Goal: Task Accomplishment & Management: Complete application form

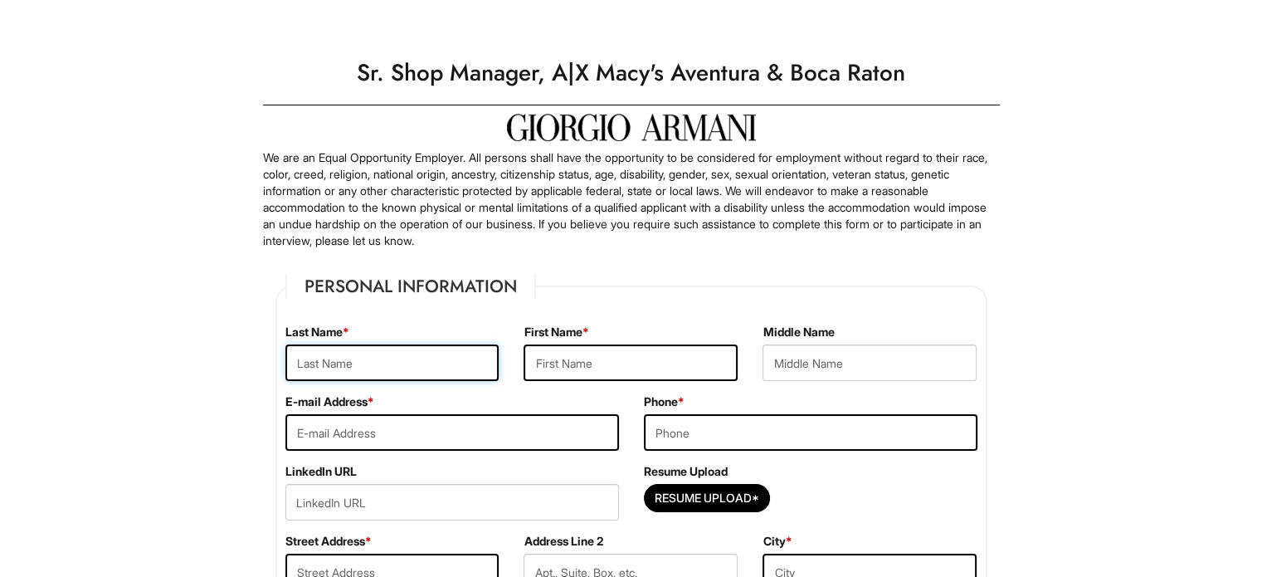
click at [319, 364] on input "text" at bounding box center [392, 362] width 214 height 37
type input "Mast"
type input "Kevin"
type input "William"
type input "kkwm1000@aol.com"
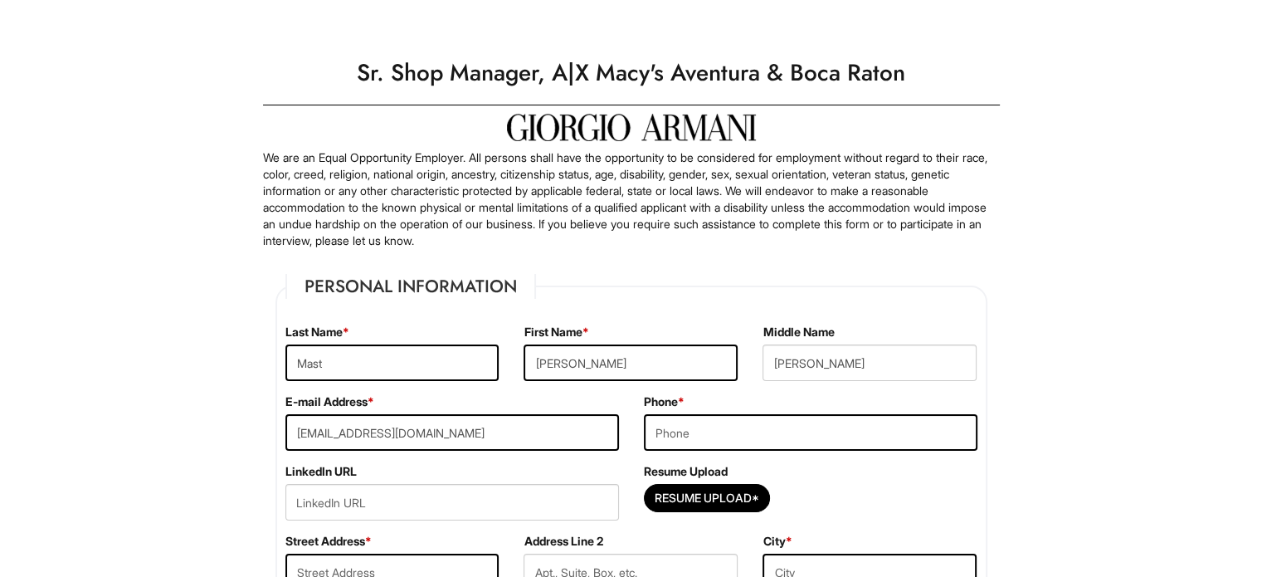
type input "5163138085"
type input "2202 S Cypress Bend Dr"
type input "APT 102"
type input "Pompano Beach"
select select "FL"
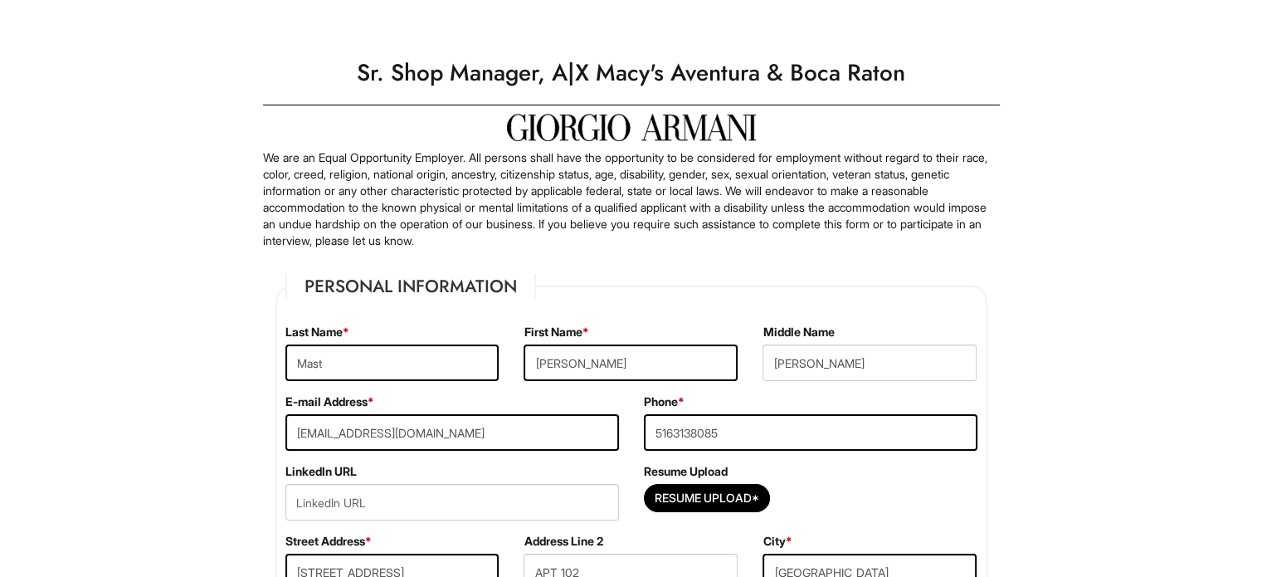
type input "33069"
select select "United States of America"
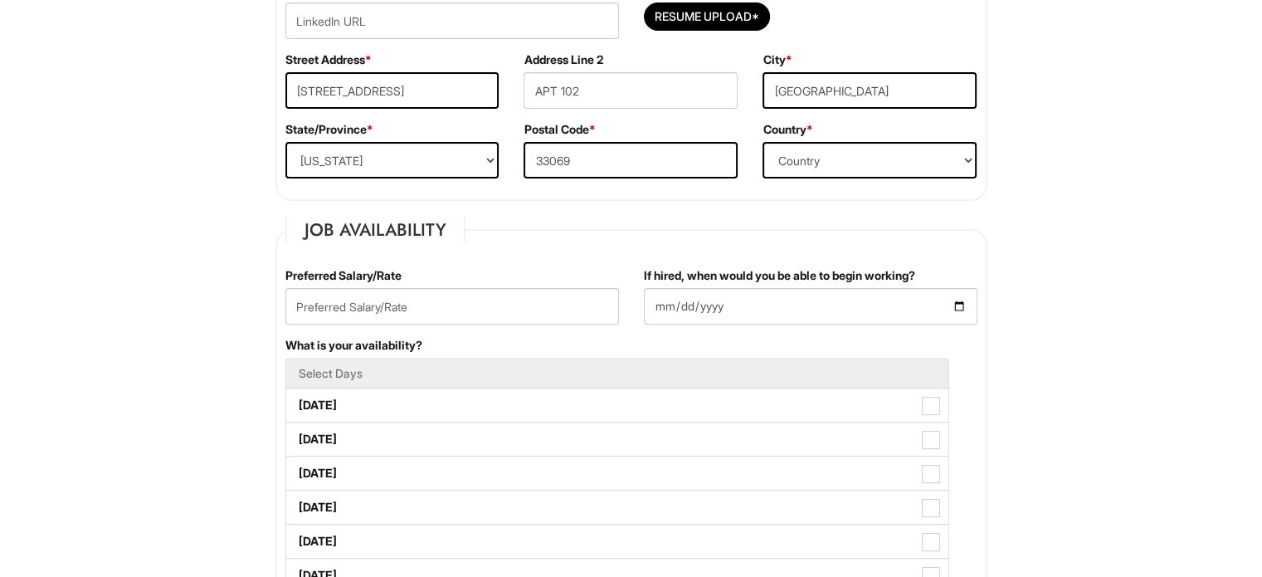
scroll to position [498, 0]
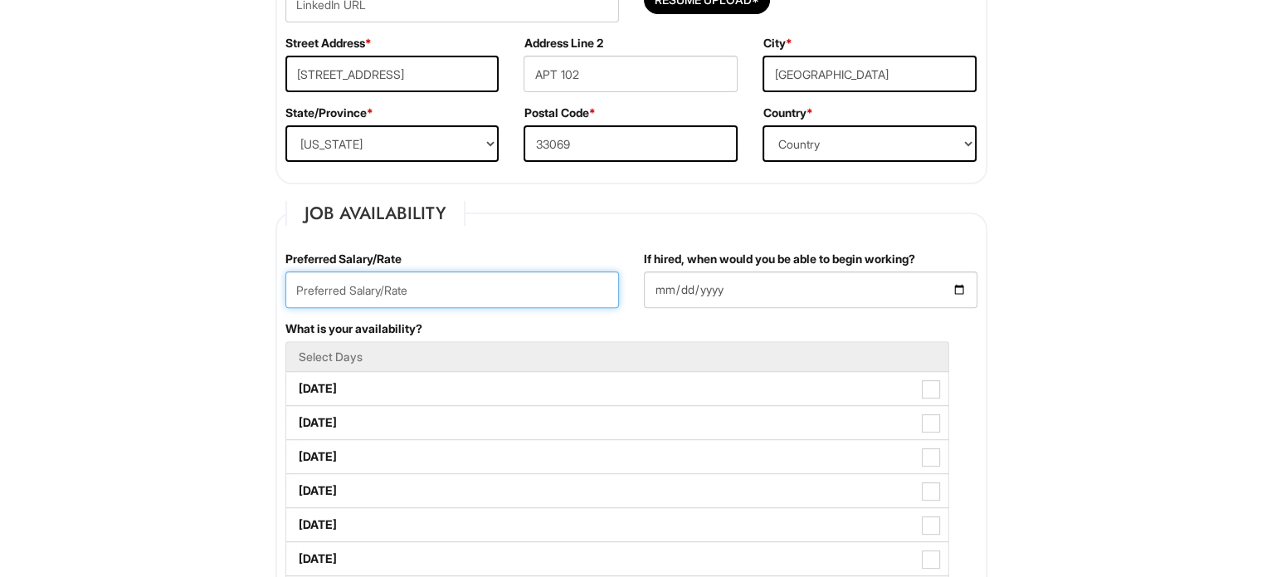
click at [524, 295] on input "text" at bounding box center [452, 289] width 334 height 37
type input "70,000"
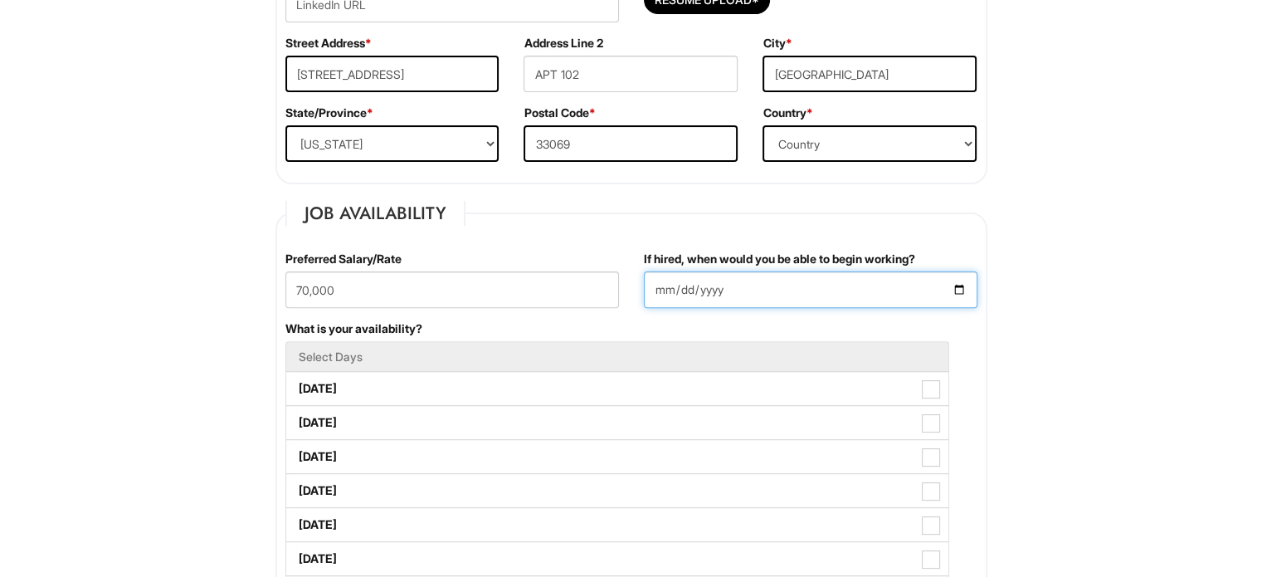
click at [752, 278] on input "If hired, when would you be able to begin working?" at bounding box center [811, 289] width 334 height 37
click at [956, 285] on input "If hired, when would you be able to begin working?" at bounding box center [811, 289] width 334 height 37
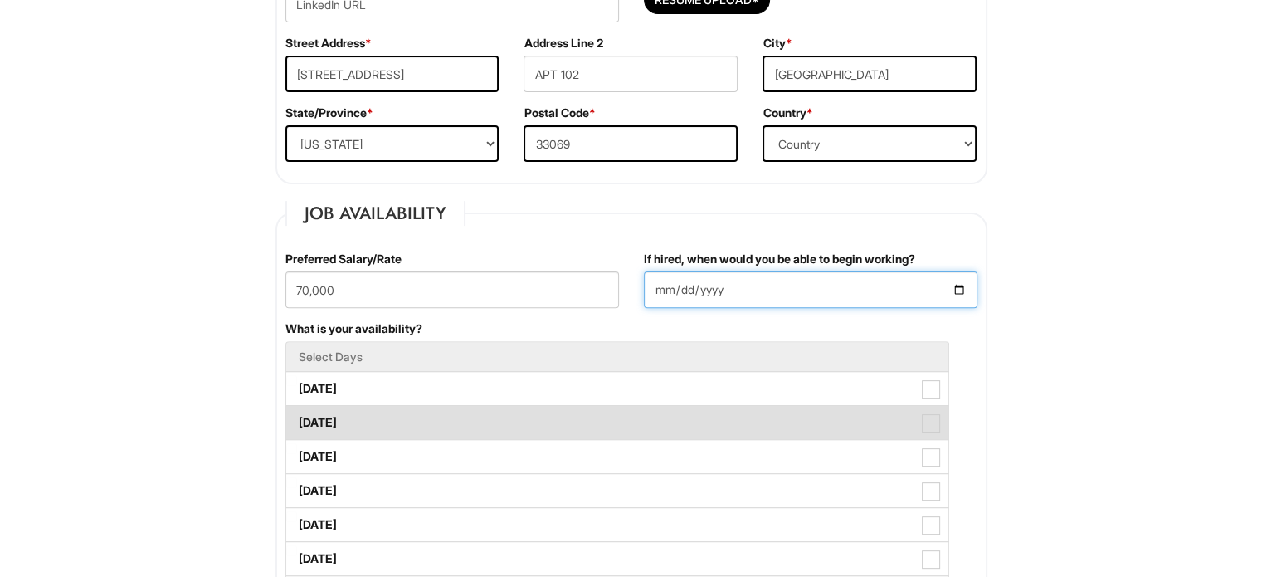
type input "2025-09-01"
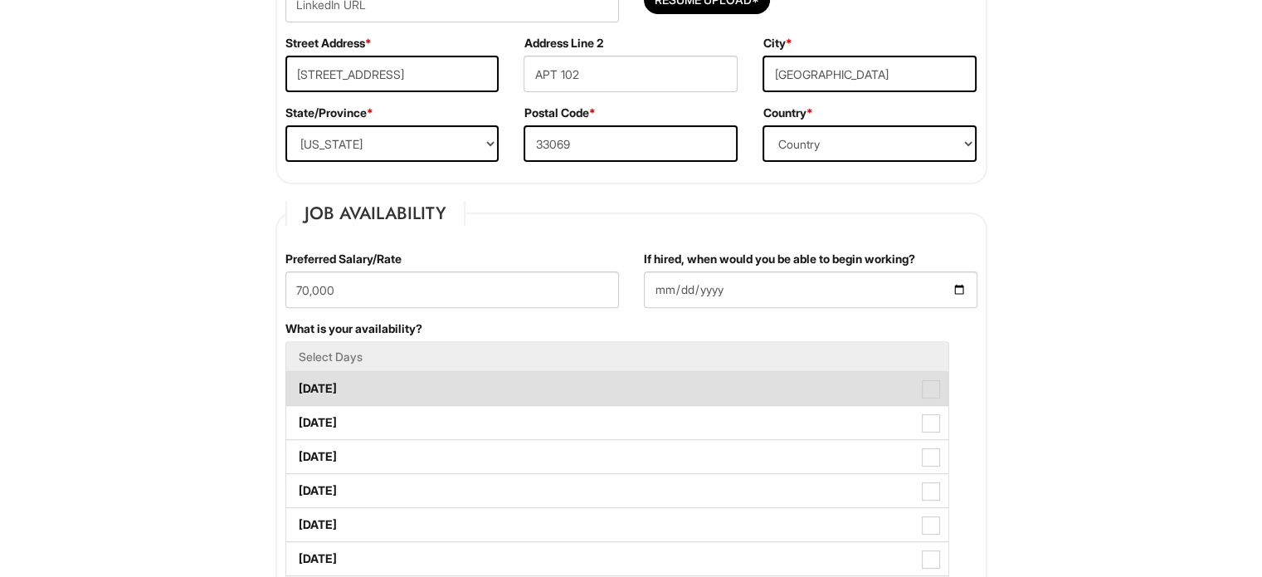
click at [785, 378] on label "Monday" at bounding box center [617, 388] width 662 height 33
click at [297, 378] on Available_Monday "Monday" at bounding box center [291, 380] width 11 height 11
checkbox Available_Monday "true"
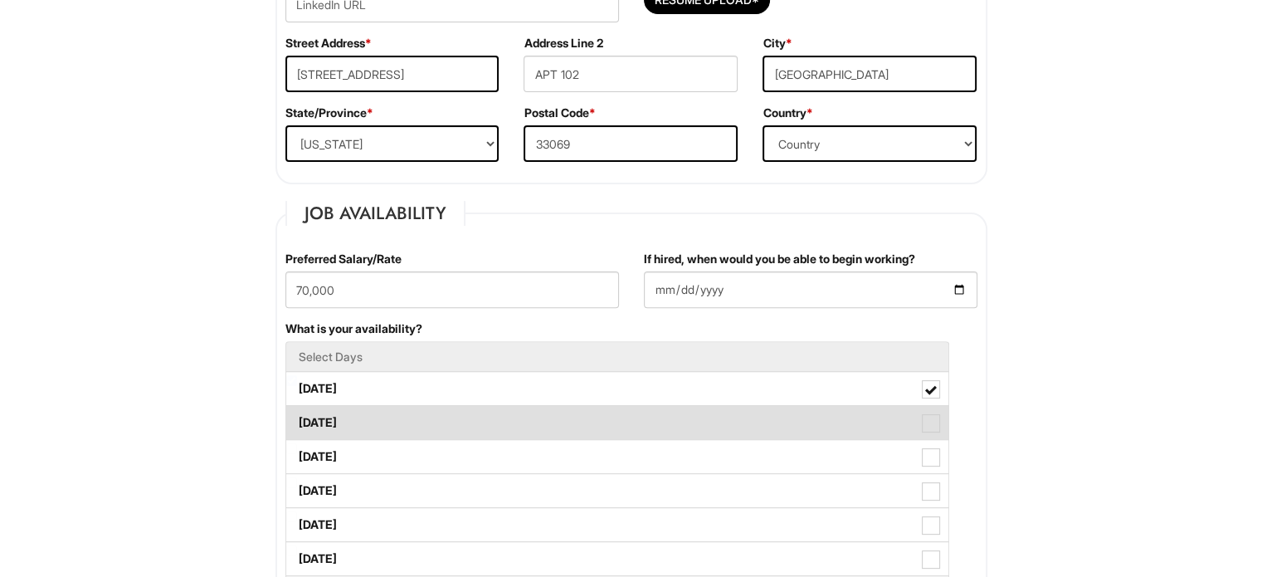
click at [923, 418] on span at bounding box center [931, 423] width 18 height 18
click at [297, 418] on Available_Tuesday "Tuesday" at bounding box center [291, 414] width 11 height 11
checkbox Available_Tuesday "true"
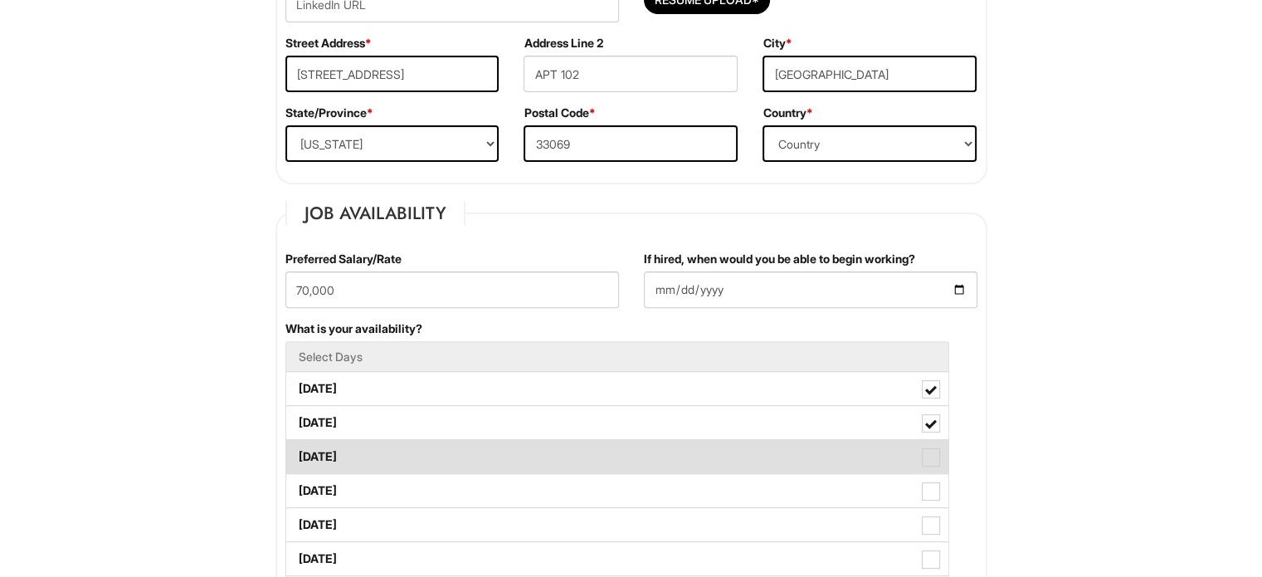
click at [925, 448] on span at bounding box center [931, 457] width 18 height 18
click at [297, 448] on Available_Wednesday "Wednesday" at bounding box center [291, 448] width 11 height 11
checkbox Available_Wednesday "true"
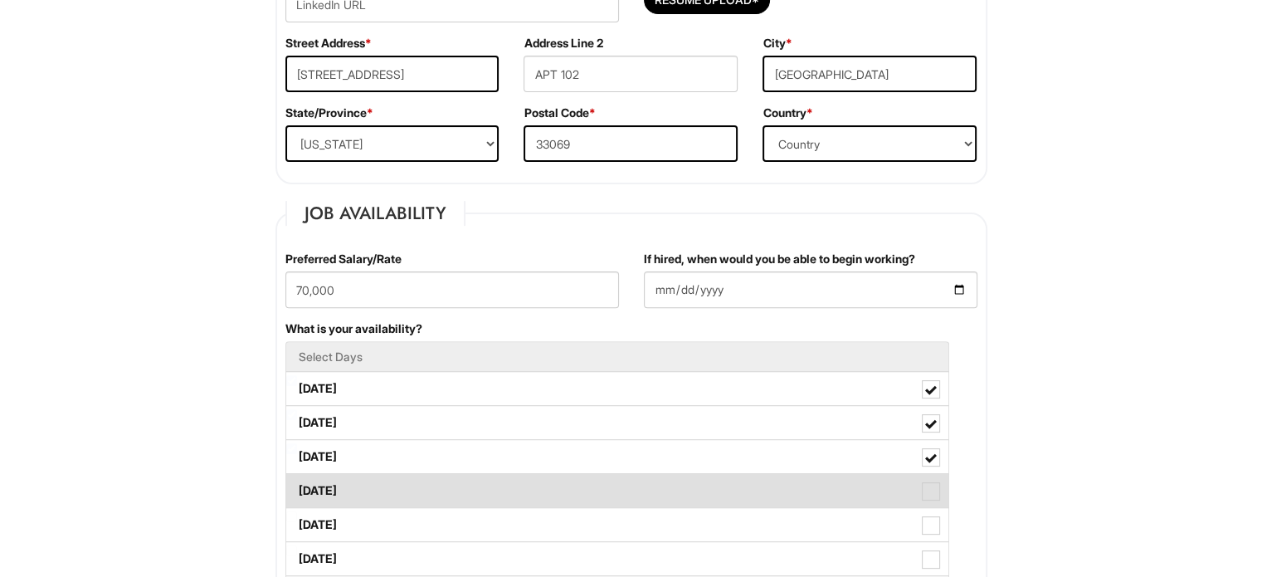
click at [934, 503] on label "Thursday" at bounding box center [617, 490] width 662 height 33
click at [297, 488] on Available_Thursday "Thursday" at bounding box center [291, 482] width 11 height 11
checkbox Available_Thursday "true"
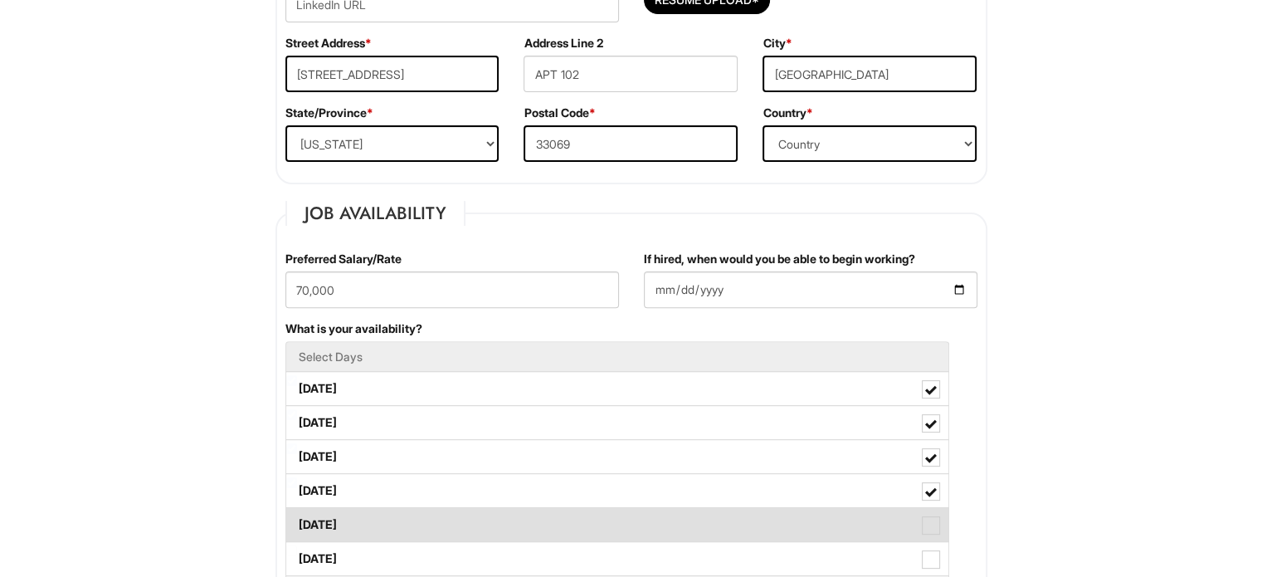
click at [931, 527] on span at bounding box center [931, 525] width 18 height 18
click at [297, 522] on Available_Friday "Friday" at bounding box center [291, 516] width 11 height 11
checkbox Available_Friday "true"
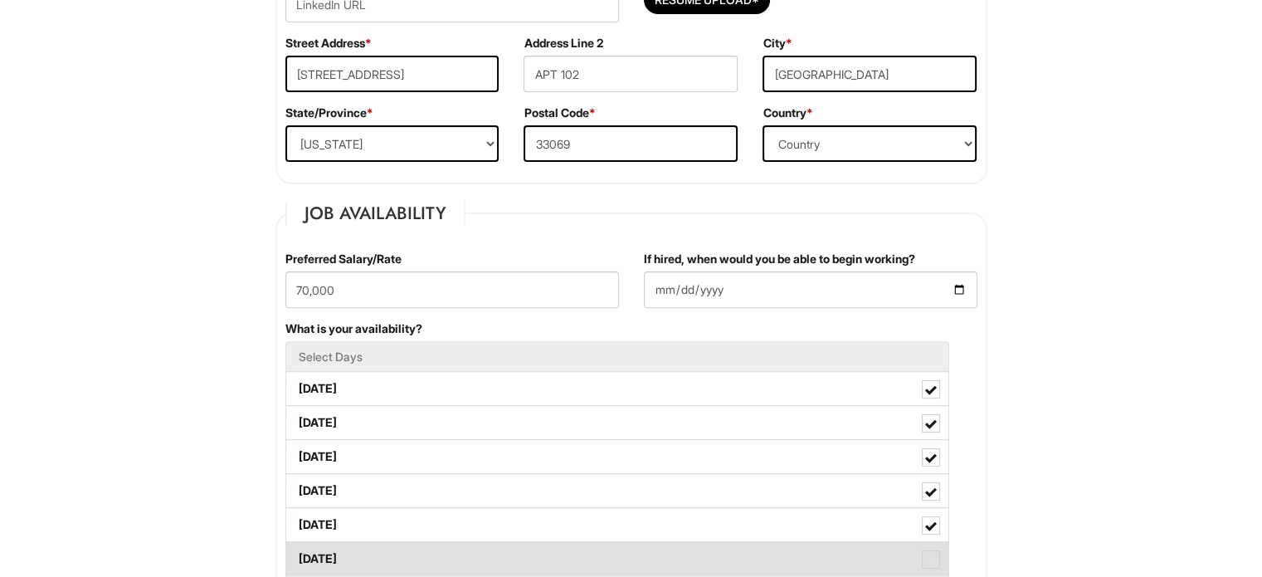
click at [926, 550] on span at bounding box center [931, 559] width 18 height 18
click at [297, 548] on Available_Saturday "Saturday" at bounding box center [291, 550] width 11 height 11
checkbox Available_Saturday "true"
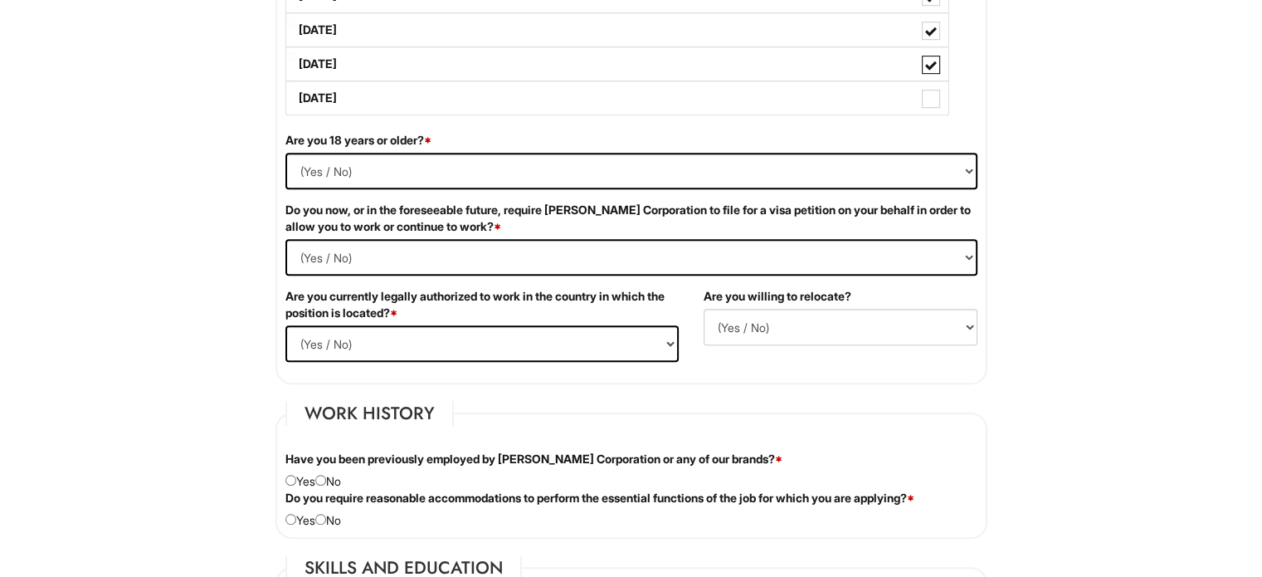
scroll to position [933, 0]
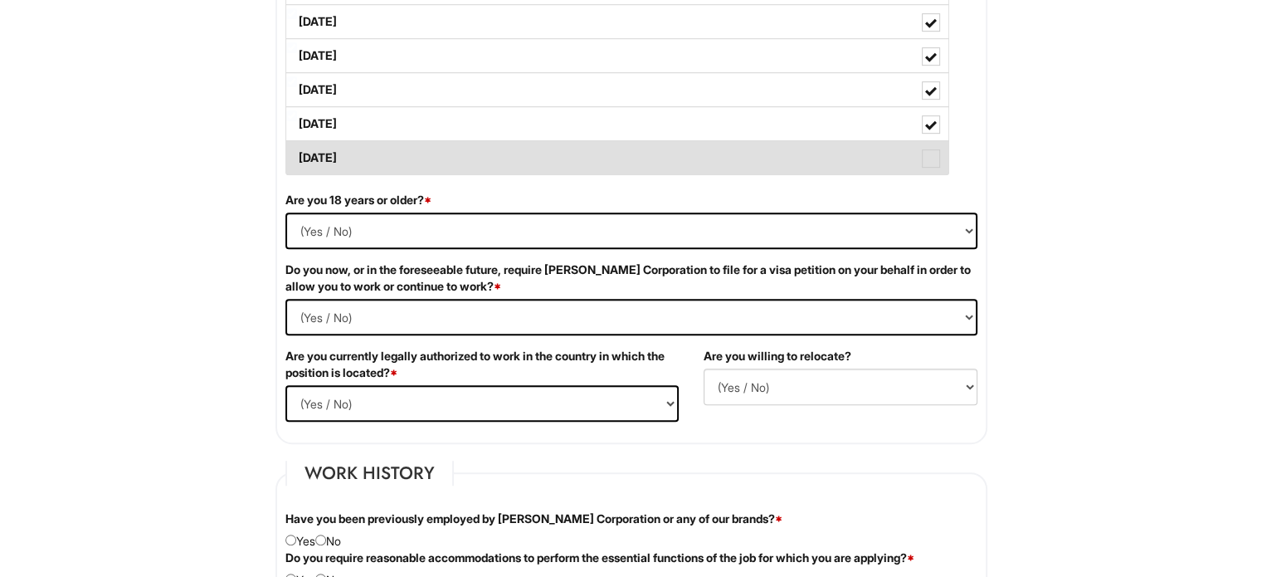
click at [924, 153] on span at bounding box center [931, 158] width 18 height 18
click at [297, 153] on Available_Sunday "Sunday" at bounding box center [291, 149] width 11 height 11
checkbox Available_Sunday "true"
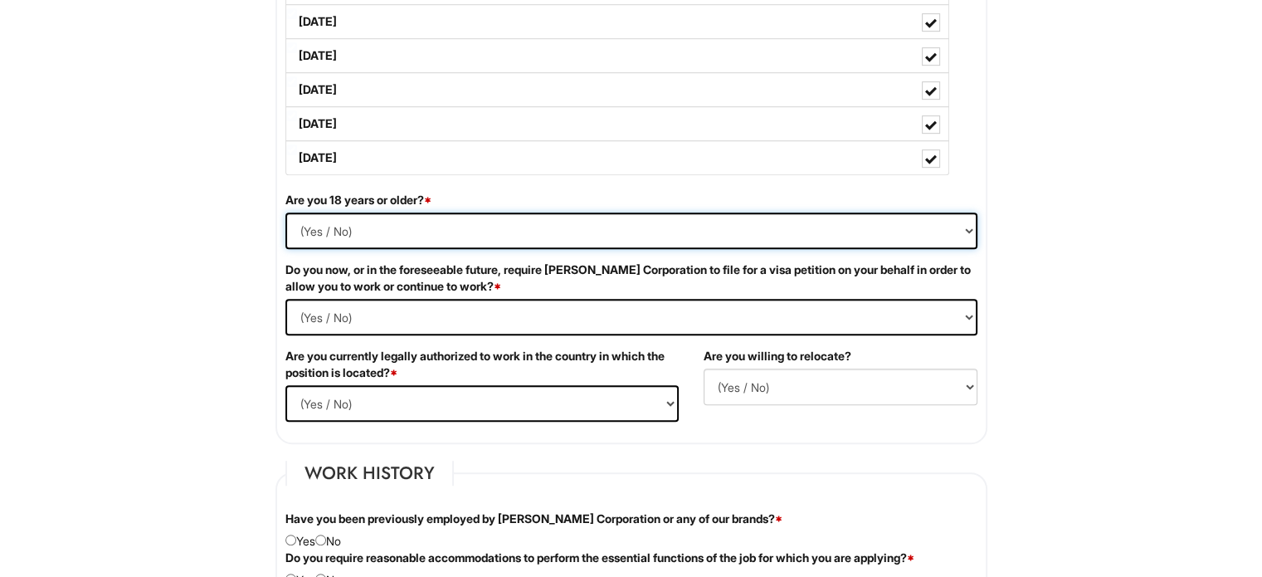
click at [839, 228] on select "(Yes / No) Yes No" at bounding box center [631, 230] width 692 height 37
select select "Yes"
click at [285, 212] on select "(Yes / No) Yes No" at bounding box center [631, 230] width 692 height 37
click at [562, 314] on Required "(Yes / No) Yes No" at bounding box center [631, 317] width 692 height 37
select Required "No"
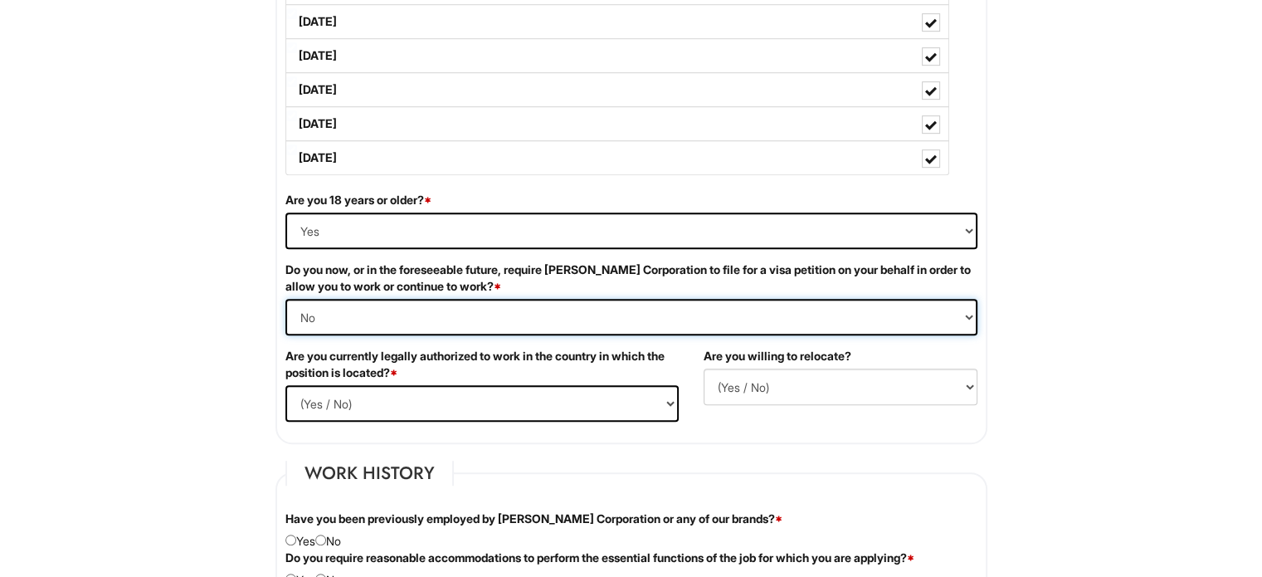
click at [285, 299] on Required "(Yes / No) Yes No" at bounding box center [631, 317] width 692 height 37
click at [485, 396] on select "(Yes / No) Yes No" at bounding box center [481, 403] width 393 height 37
select select "Yes"
click at [285, 385] on select "(Yes / No) Yes No" at bounding box center [481, 403] width 393 height 37
click at [746, 372] on select "(Yes / No) No Yes" at bounding box center [841, 386] width 274 height 37
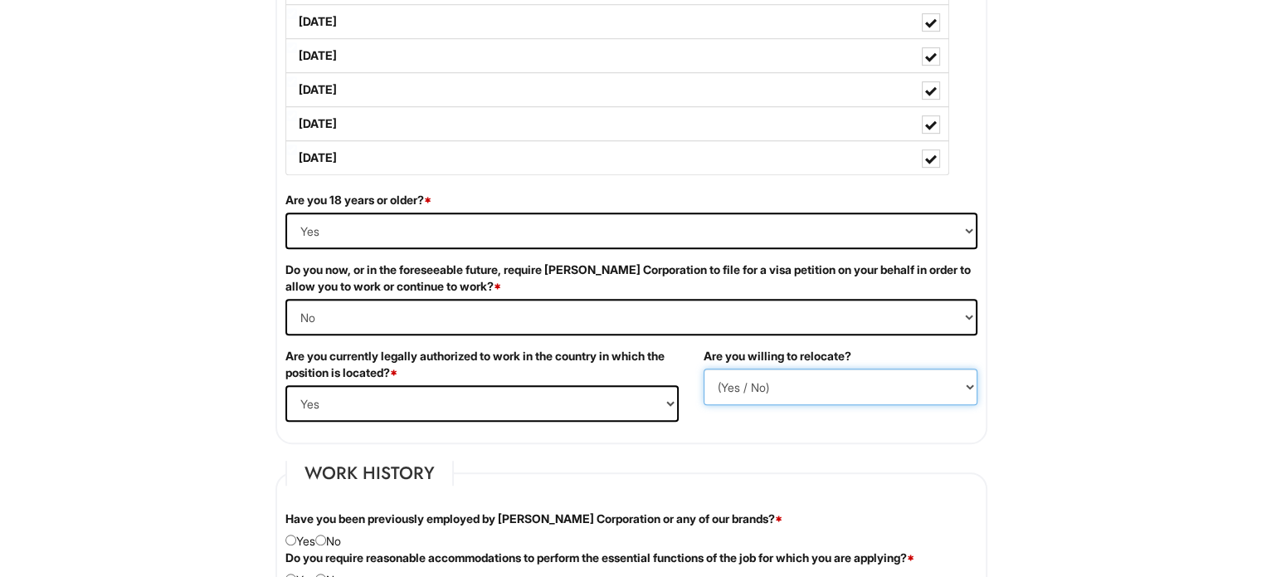
click at [704, 368] on select "(Yes / No) No Yes" at bounding box center [841, 386] width 274 height 37
click at [782, 383] on select "(Yes / No) No Yes" at bounding box center [841, 386] width 274 height 37
select select "Y"
click at [704, 368] on select "(Yes / No) No Yes" at bounding box center [841, 386] width 274 height 37
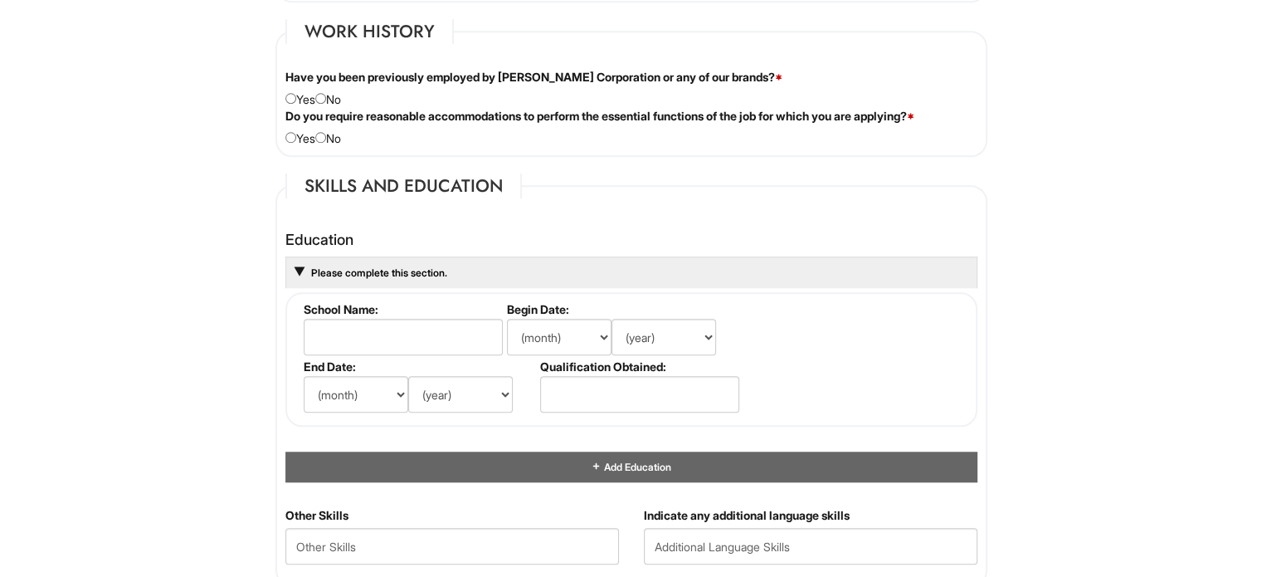
scroll to position [1367, 0]
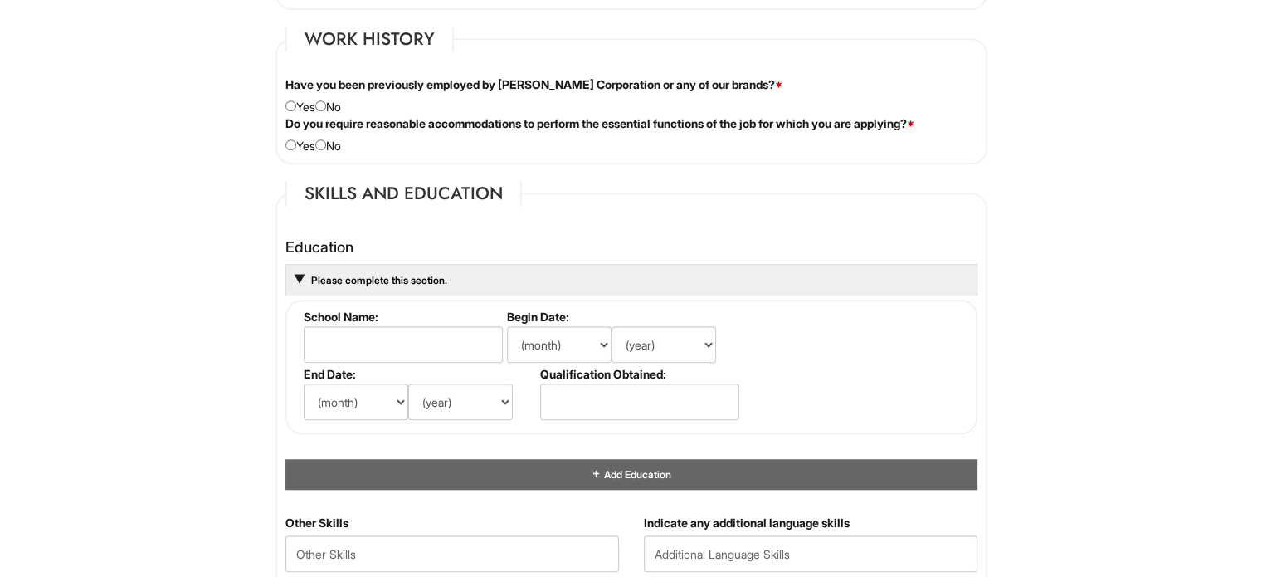
click at [332, 90] on div "Have you been previously employed by Giorgio Armani Corporation or any of our b…" at bounding box center [631, 95] width 717 height 39
click at [326, 100] on input "radio" at bounding box center [320, 105] width 11 height 11
radio input "true"
click at [326, 139] on input "radio" at bounding box center [320, 144] width 11 height 11
radio input "true"
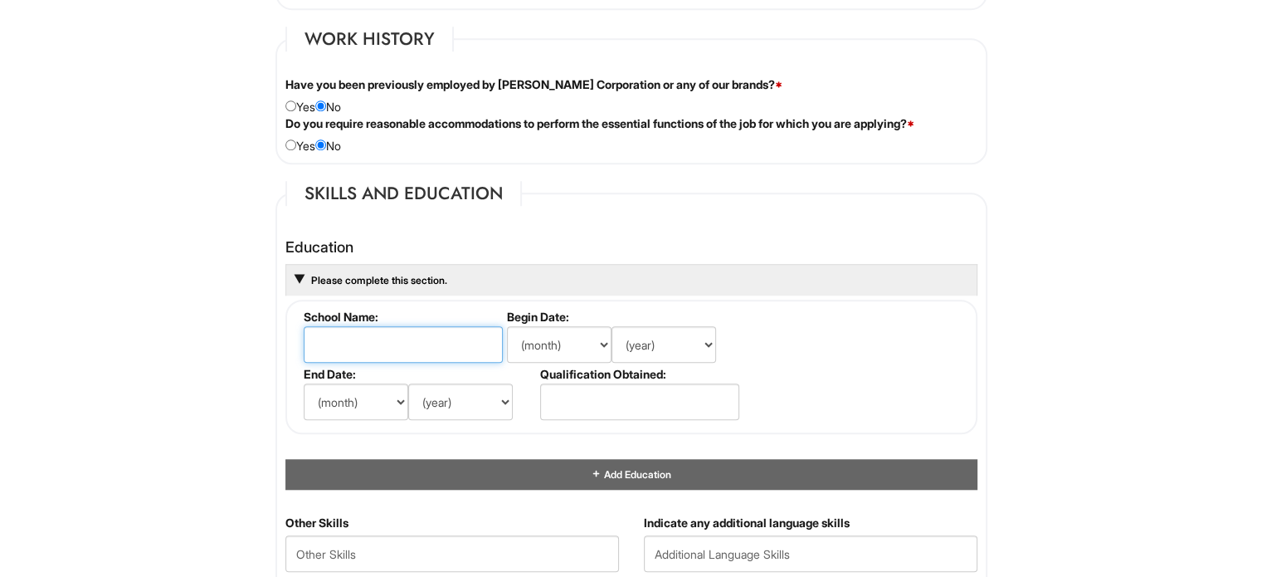
click at [351, 335] on input "text" at bounding box center [403, 344] width 199 height 37
type input "Dowling College"
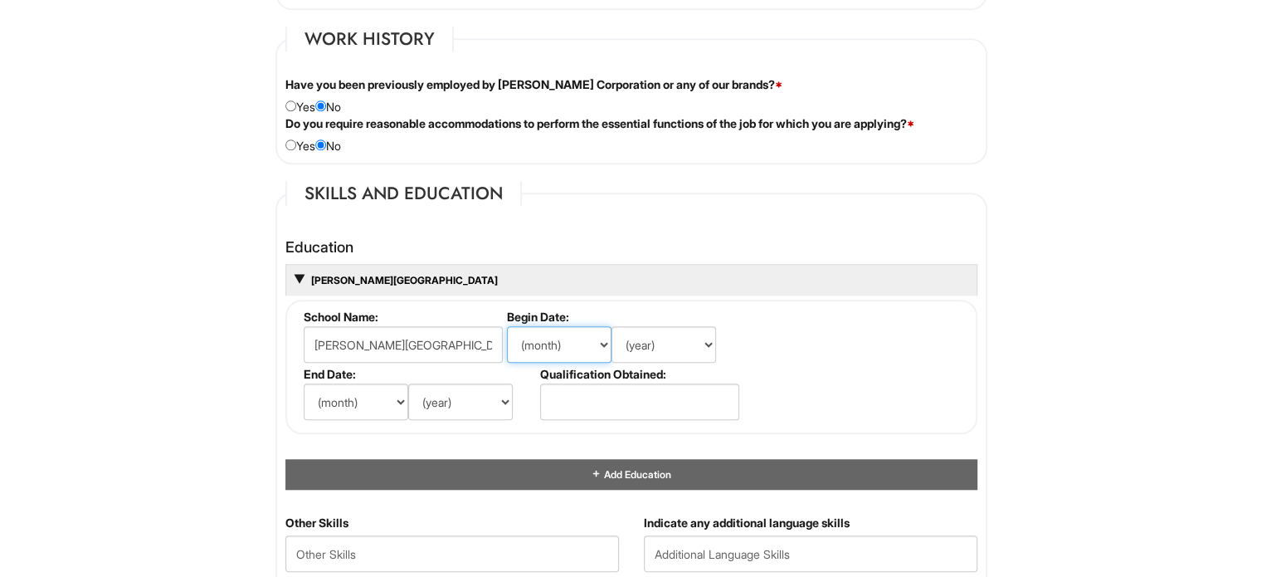
click at [587, 348] on select "(month) Jan Feb Mar Apr May Jun Jul Aug Sep Oct Nov Dec" at bounding box center [559, 344] width 105 height 37
click at [660, 250] on h4 "Education" at bounding box center [631, 247] width 692 height 17
click at [587, 348] on select "(month) Jan Feb Mar Apr May Jun Jul Aug Sep Oct Nov Dec" at bounding box center [559, 344] width 105 height 37
select select "9"
click at [507, 326] on select "(month) Jan Feb Mar Apr May Jun Jul Aug Sep Oct Nov Dec" at bounding box center [559, 344] width 105 height 37
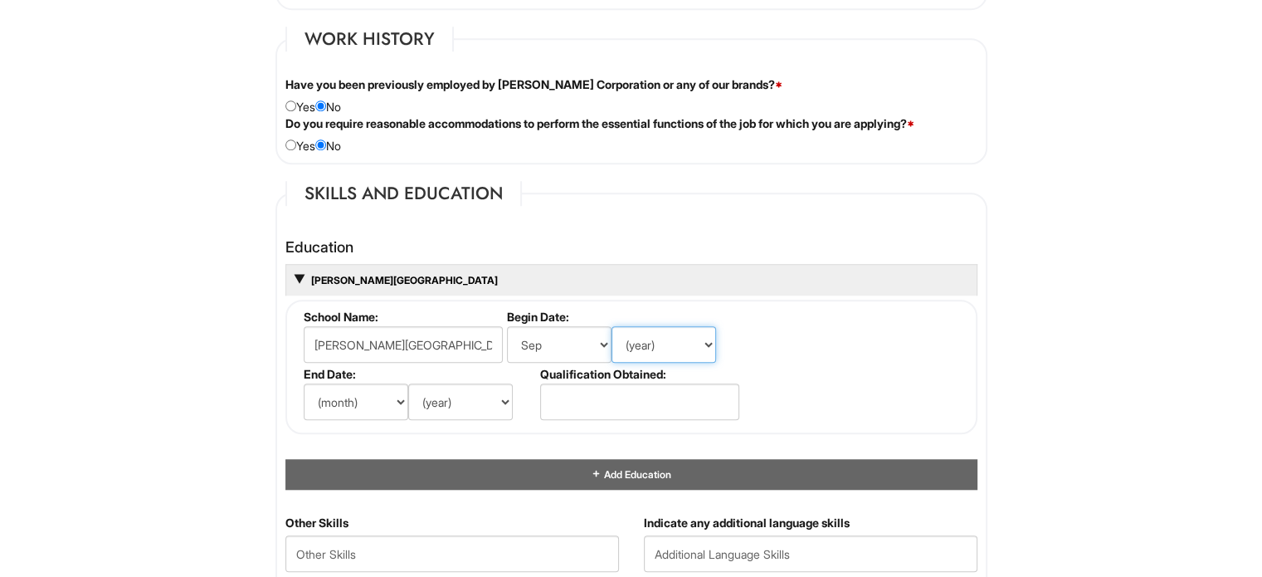
click at [631, 337] on select "(year) 2029 2028 2027 2026 2025 2024 2023 2022 2021 2020 2019 2018 2017 2016 20…" at bounding box center [664, 344] width 105 height 37
select select "1985"
click at [612, 326] on select "(year) 2029 2028 2027 2026 2025 2024 2023 2022 2021 2020 2019 2018 2017 2016 20…" at bounding box center [664, 344] width 105 height 37
click at [384, 391] on select "(month) Jan Feb Mar Apr May Jun Jul Aug Sep Oct Nov Dec" at bounding box center [356, 401] width 105 height 37
select select "5"
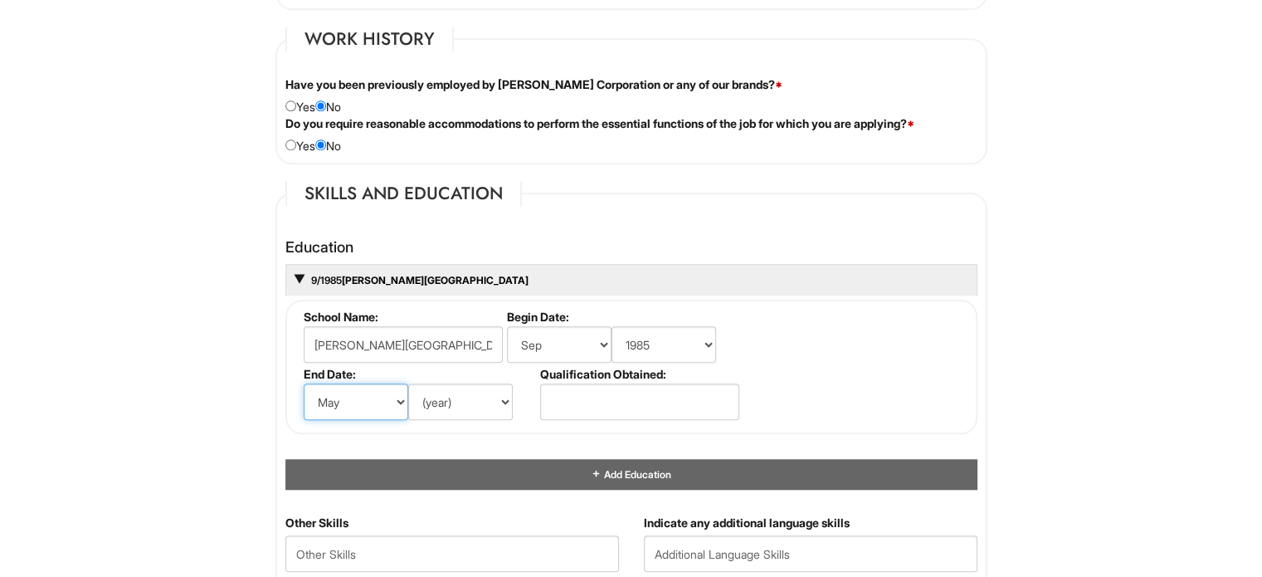
click at [304, 383] on select "(month) Jan Feb Mar Apr May Jun Jul Aug Sep Oct Nov Dec" at bounding box center [356, 401] width 105 height 37
click at [465, 411] on select "(year) 2029 2028 2027 2026 2025 2024 2023 2022 2021 2020 2019 2018 2017 2016 20…" at bounding box center [460, 401] width 105 height 37
select select "1990"
click at [519, 393] on div "(month) Jan Feb Mar Apr May Jun Jul Aug Sep Oct Nov Dec (year) 2029 2028 2027 2…" at bounding box center [420, 401] width 232 height 37
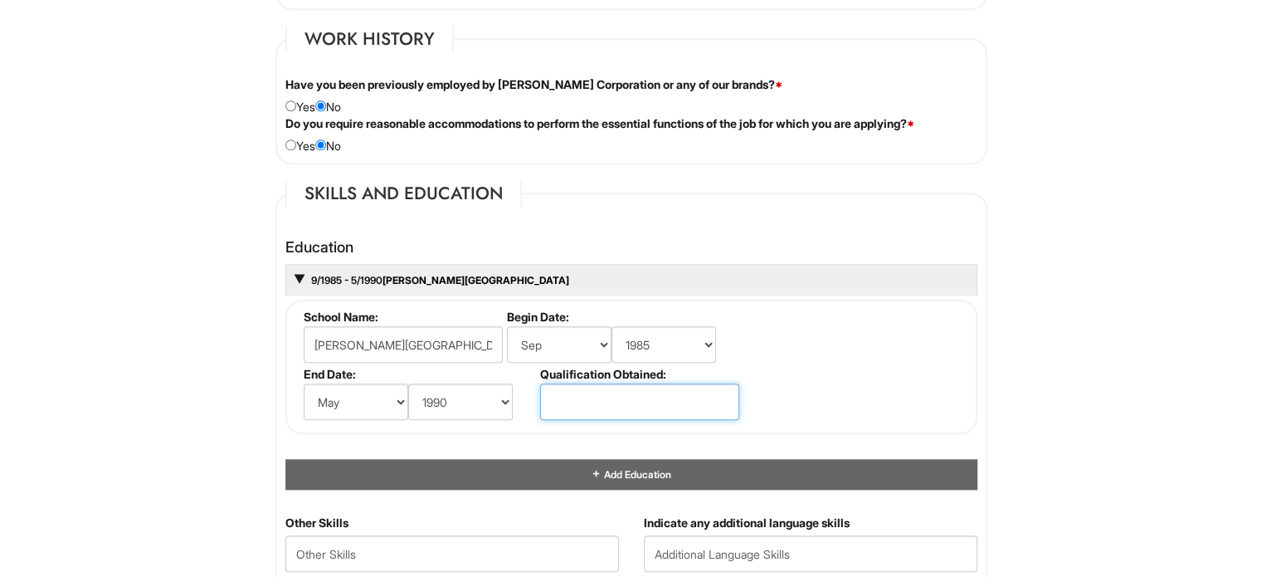
click at [557, 401] on input "text" at bounding box center [639, 401] width 199 height 37
type input "BBA"
click at [904, 382] on fieldset "School Name: Dowling College Begin Date: (month) Jan Feb Mar Apr May Jun Jul Au…" at bounding box center [631, 367] width 692 height 134
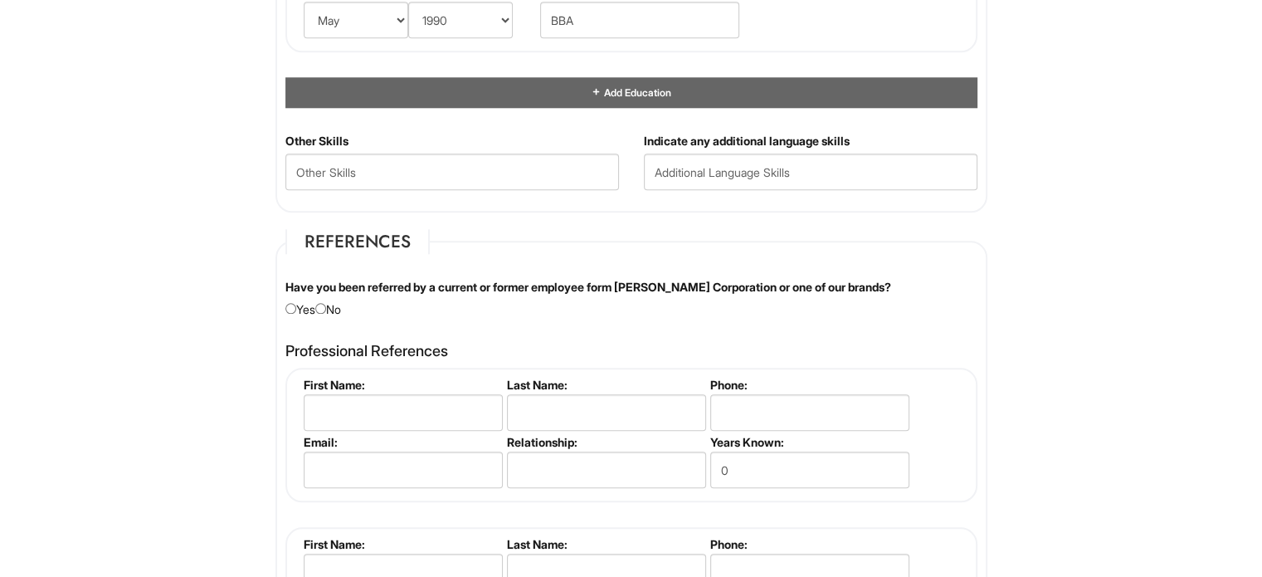
scroll to position [1776, 0]
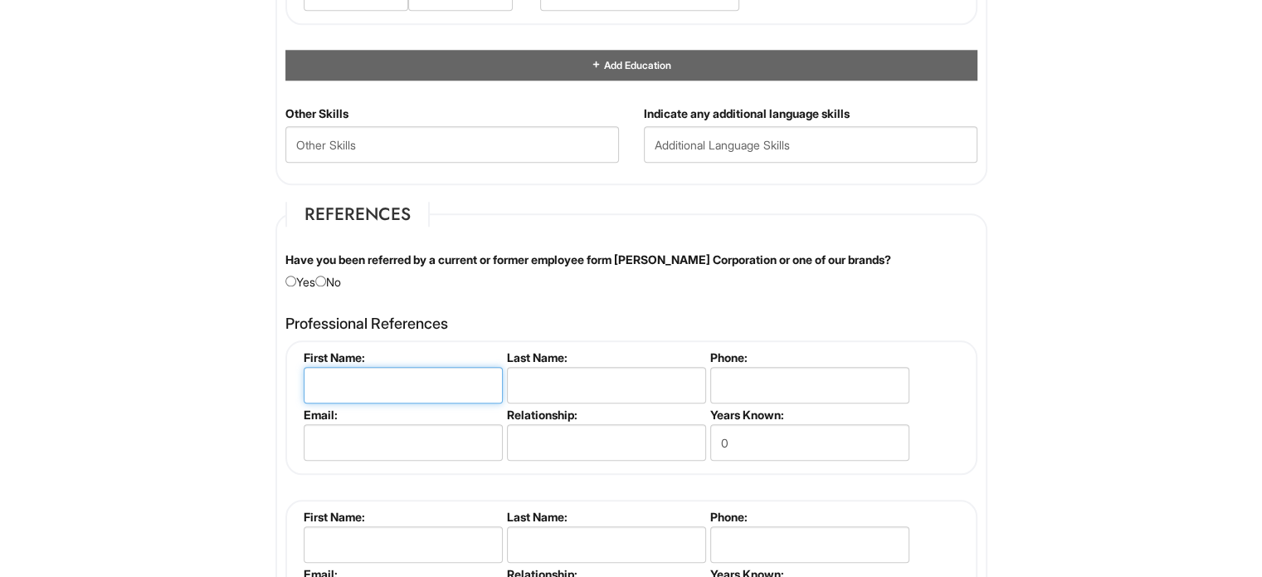
click at [407, 384] on input "text" at bounding box center [403, 385] width 199 height 37
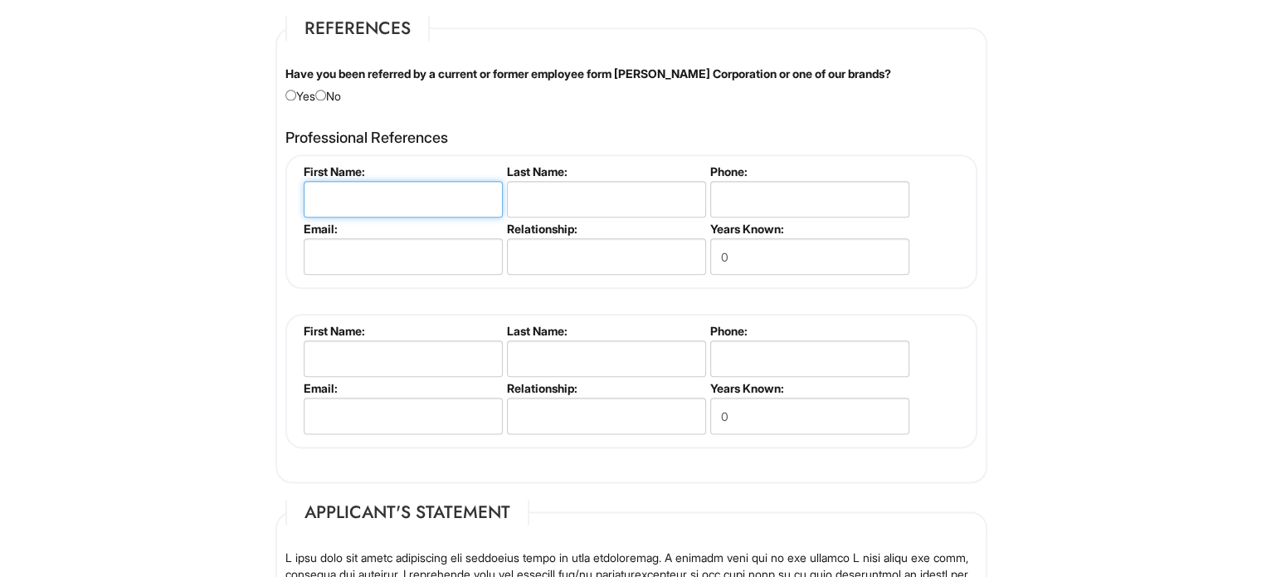
scroll to position [1933, 0]
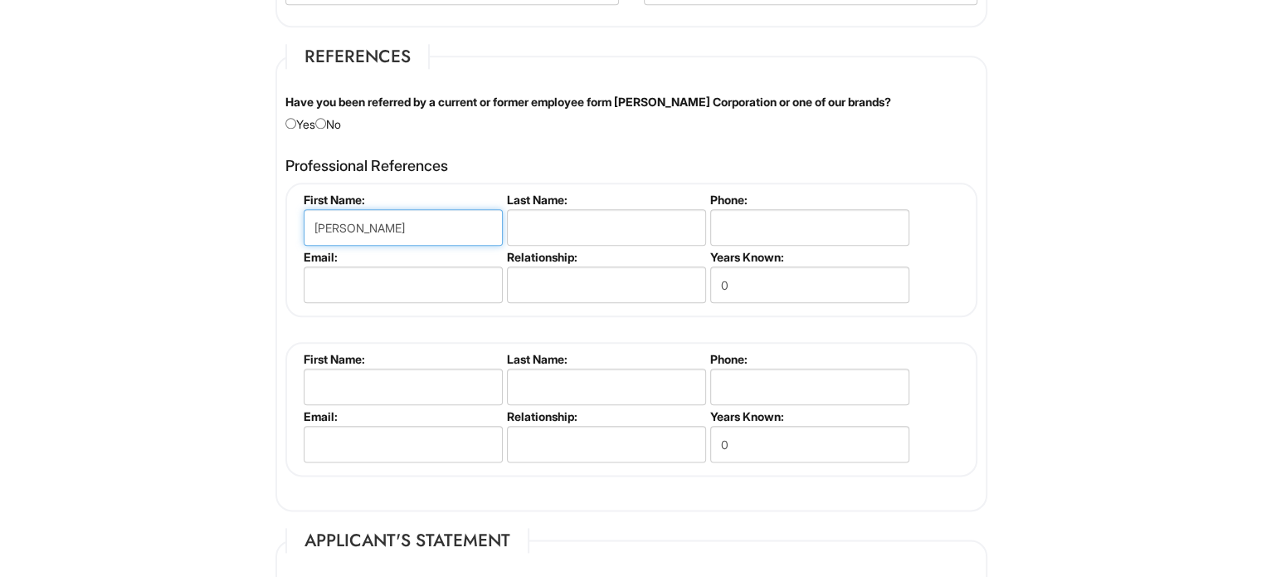
type input "Carrie"
click at [642, 218] on input "text" at bounding box center [606, 227] width 199 height 37
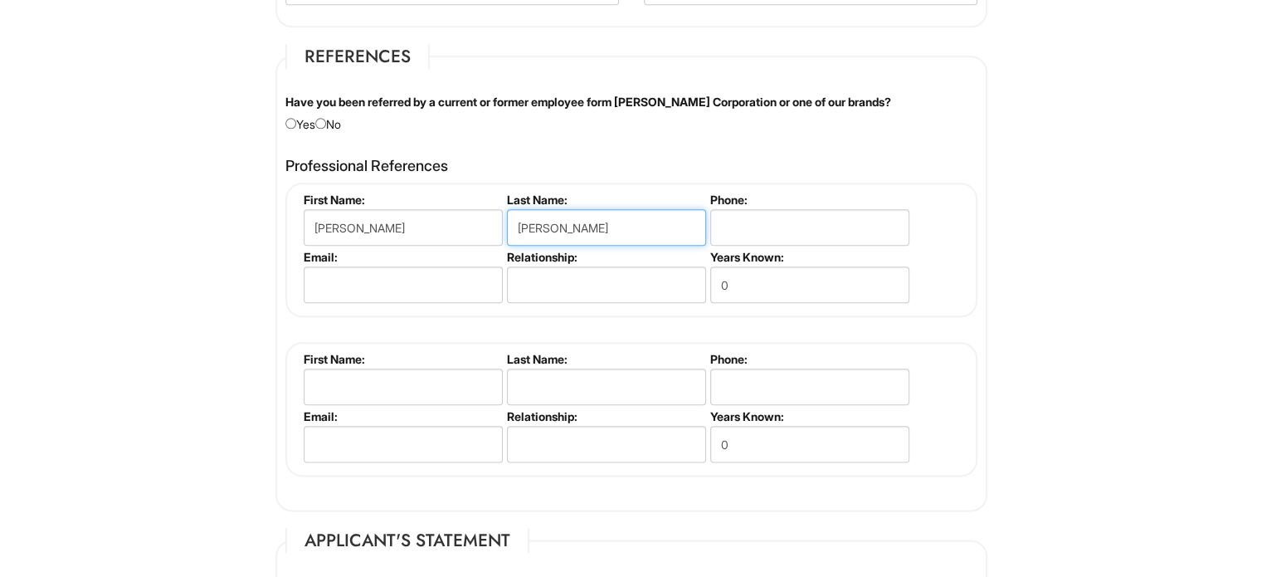
type input "DiPasquale"
click at [743, 250] on label "Years Known:" at bounding box center [808, 257] width 197 height 14
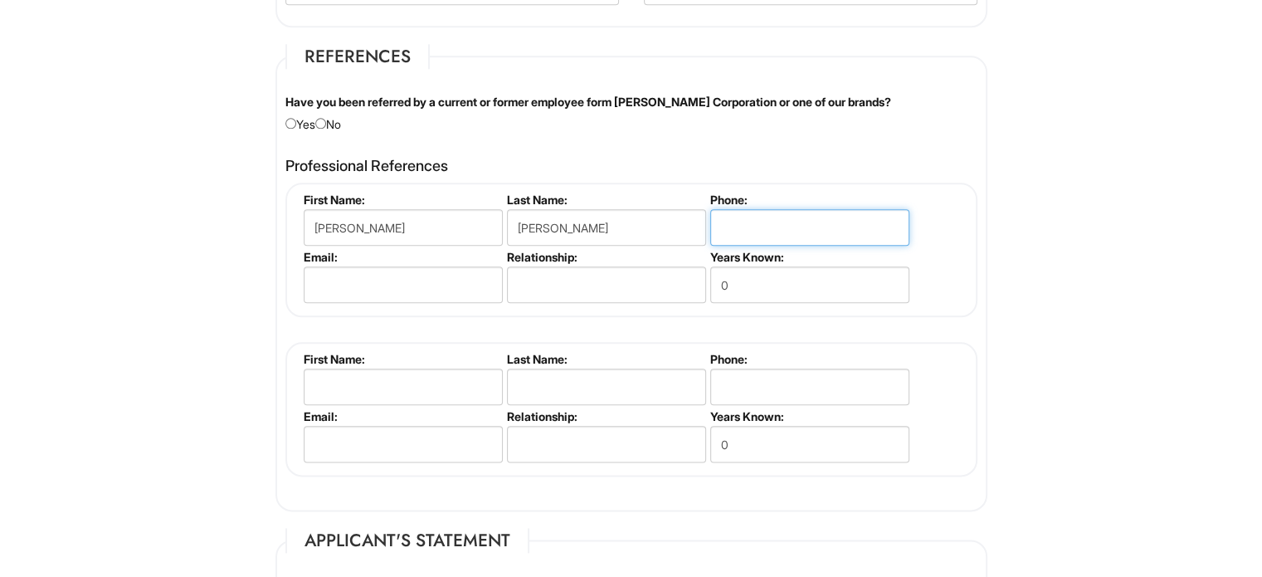
click at [746, 231] on input "tel" at bounding box center [809, 227] width 199 height 37
type input "4845298331"
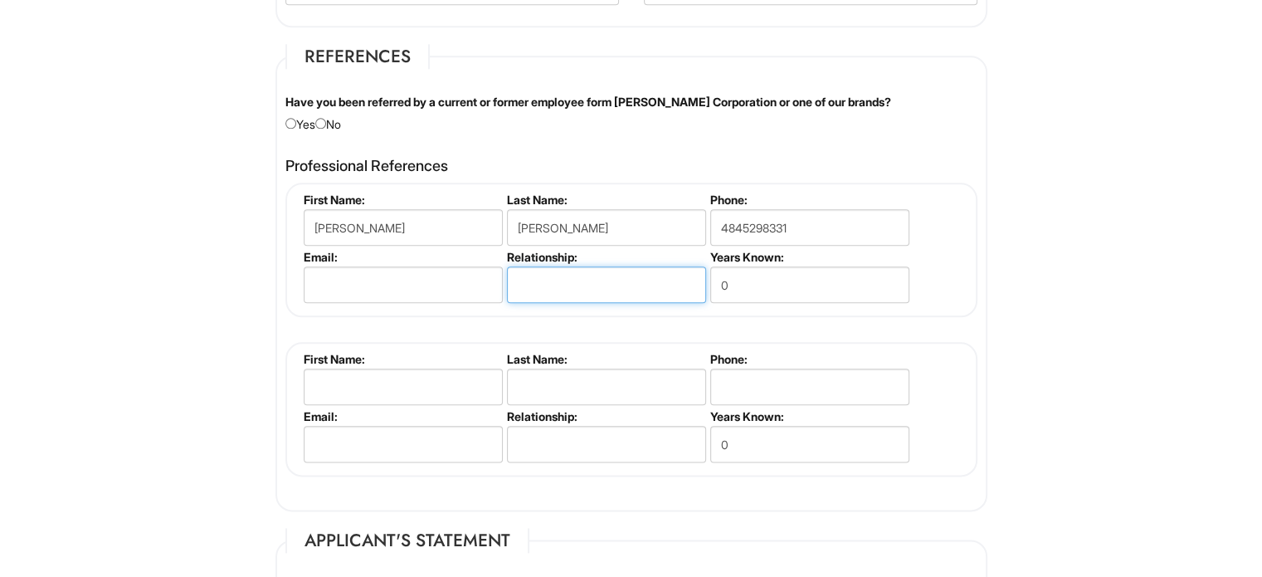
click at [540, 289] on input "text" at bounding box center [606, 284] width 199 height 37
type input "former GM"
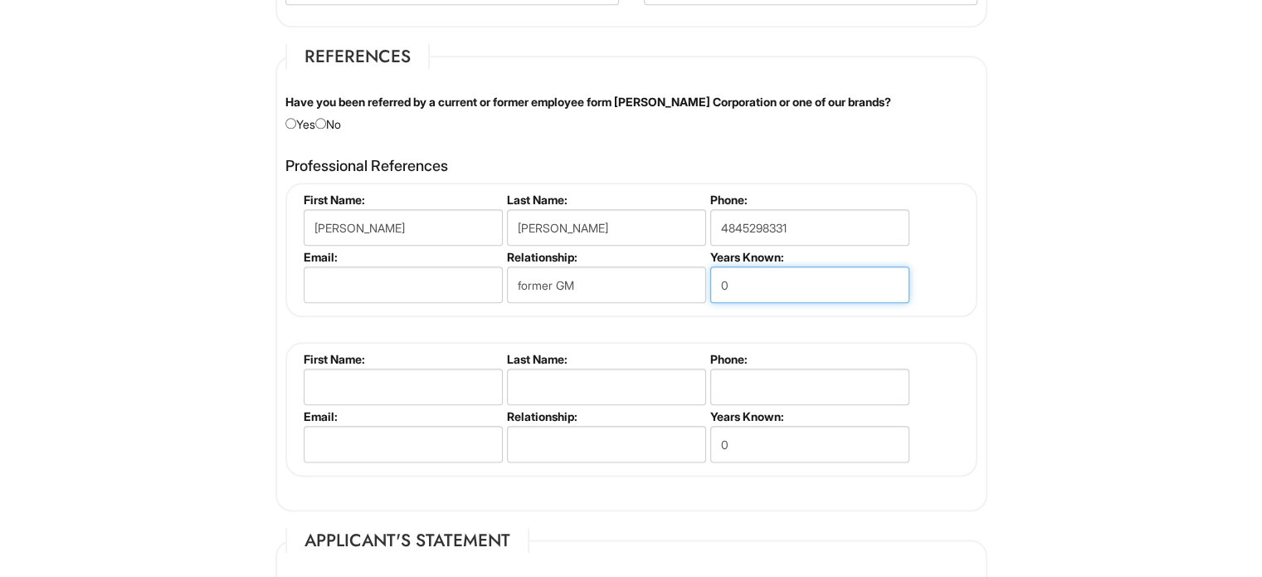
click at [739, 275] on input "0" at bounding box center [809, 284] width 199 height 37
type input "15"
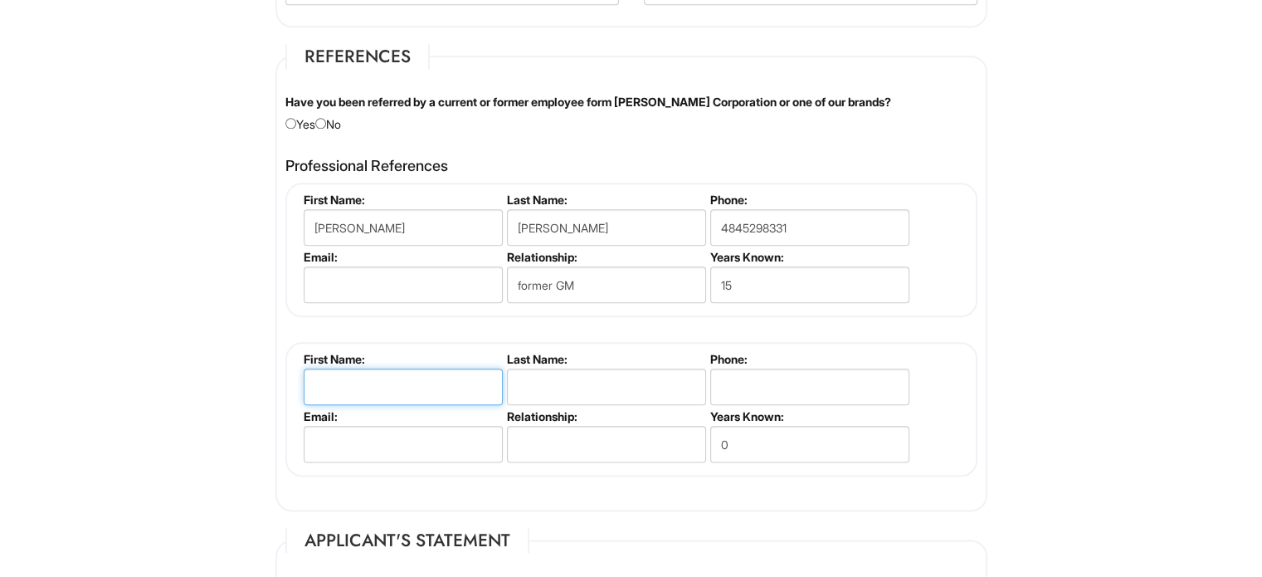
click at [486, 377] on input "text" at bounding box center [403, 386] width 199 height 37
type input "Marina"
click at [524, 378] on input "text" at bounding box center [606, 386] width 199 height 37
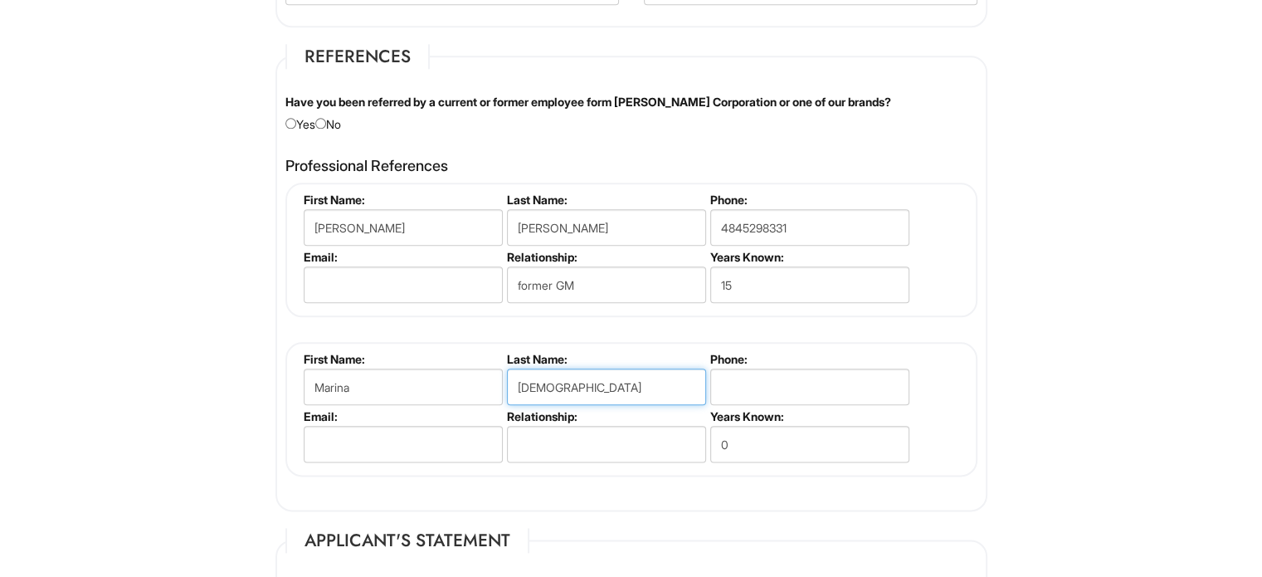
click at [521, 380] on input "isaeva" at bounding box center [606, 386] width 199 height 37
type input "Isaeva"
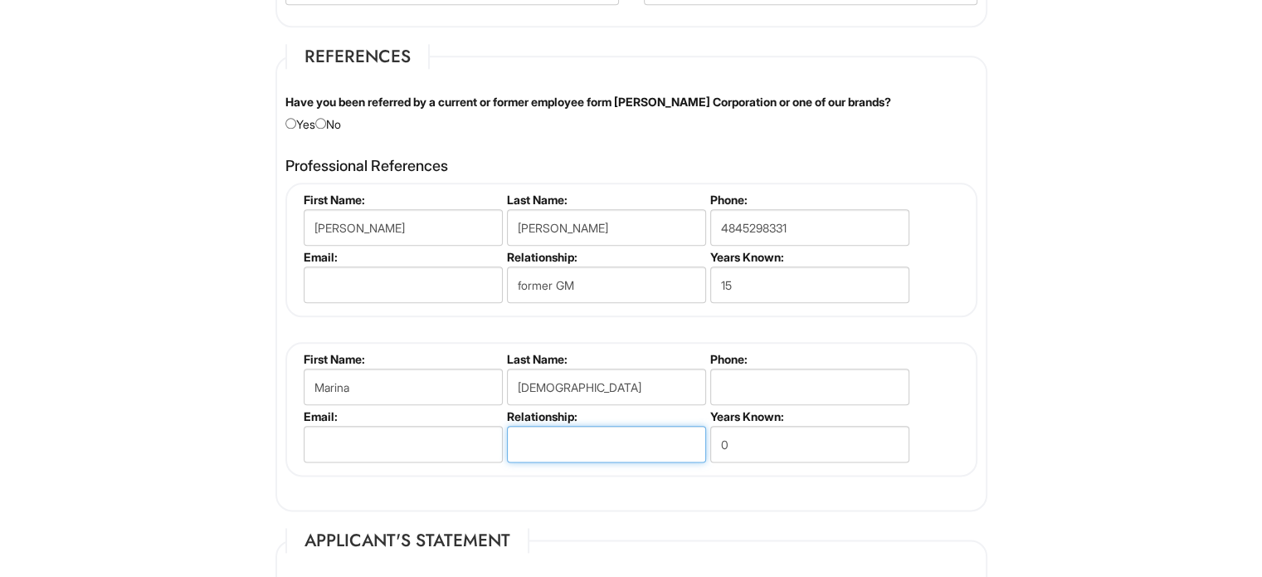
click at [621, 447] on input "text" at bounding box center [606, 444] width 199 height 37
type input "former GM"
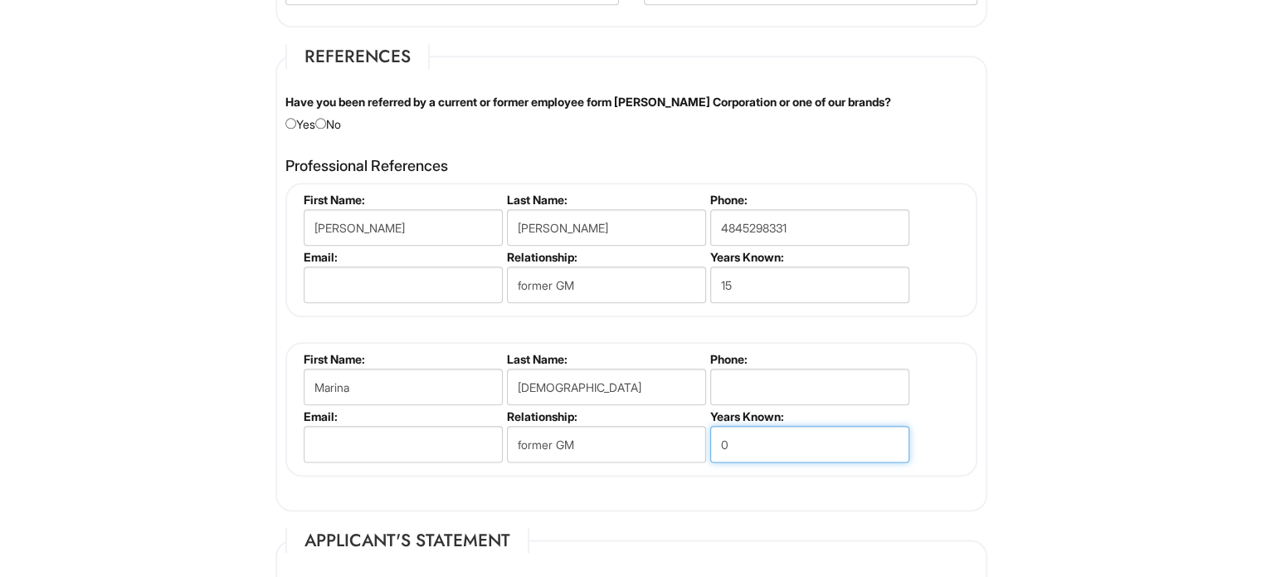
click at [730, 436] on input "0" at bounding box center [809, 444] width 199 height 37
type input "5"
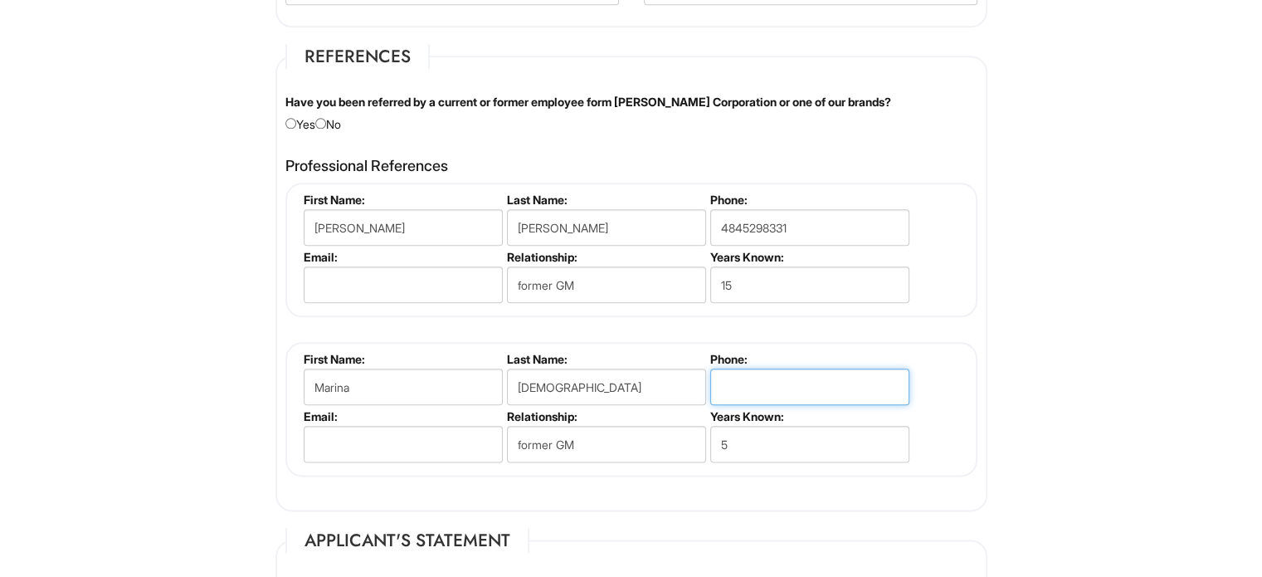
click at [719, 390] on input "tel" at bounding box center [809, 386] width 199 height 37
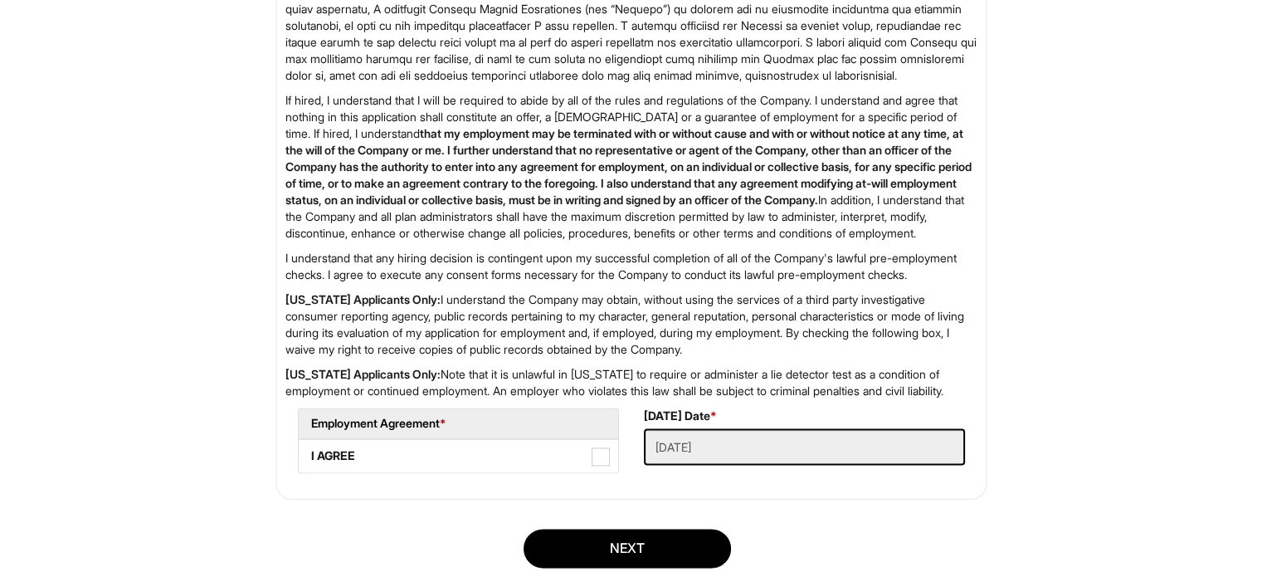
scroll to position [2660, 0]
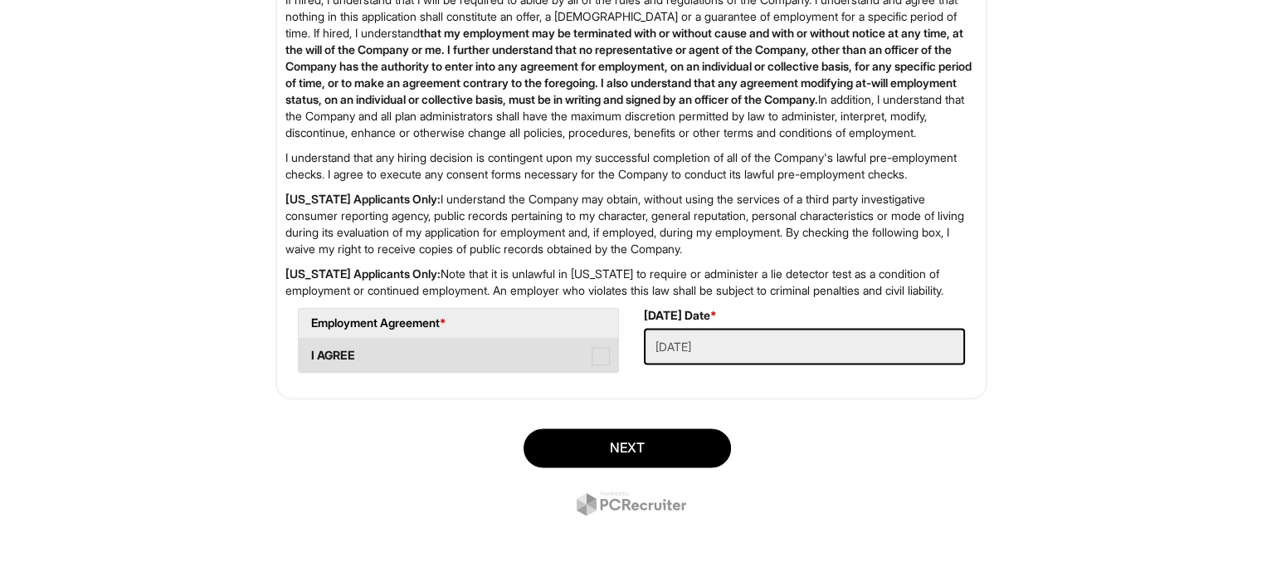
type input "3212302045"
click at [592, 365] on span at bounding box center [601, 356] width 18 height 18
click at [309, 353] on AGREE "I AGREE" at bounding box center [304, 347] width 11 height 11
checkbox AGREE "true"
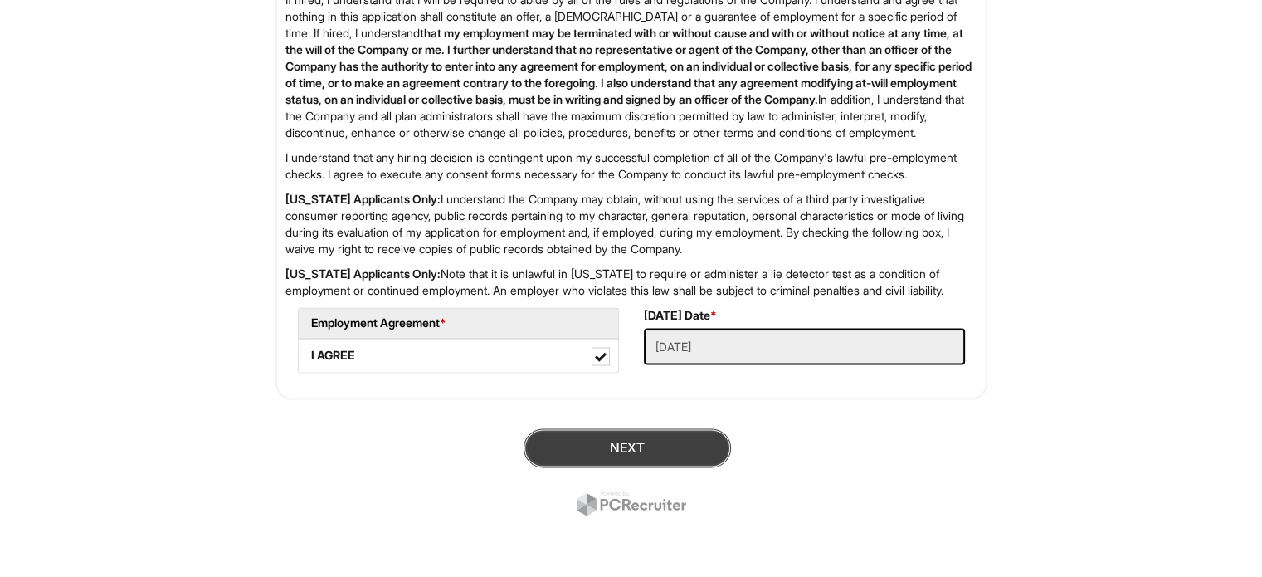
click at [607, 467] on button "Next" at bounding box center [627, 447] width 207 height 39
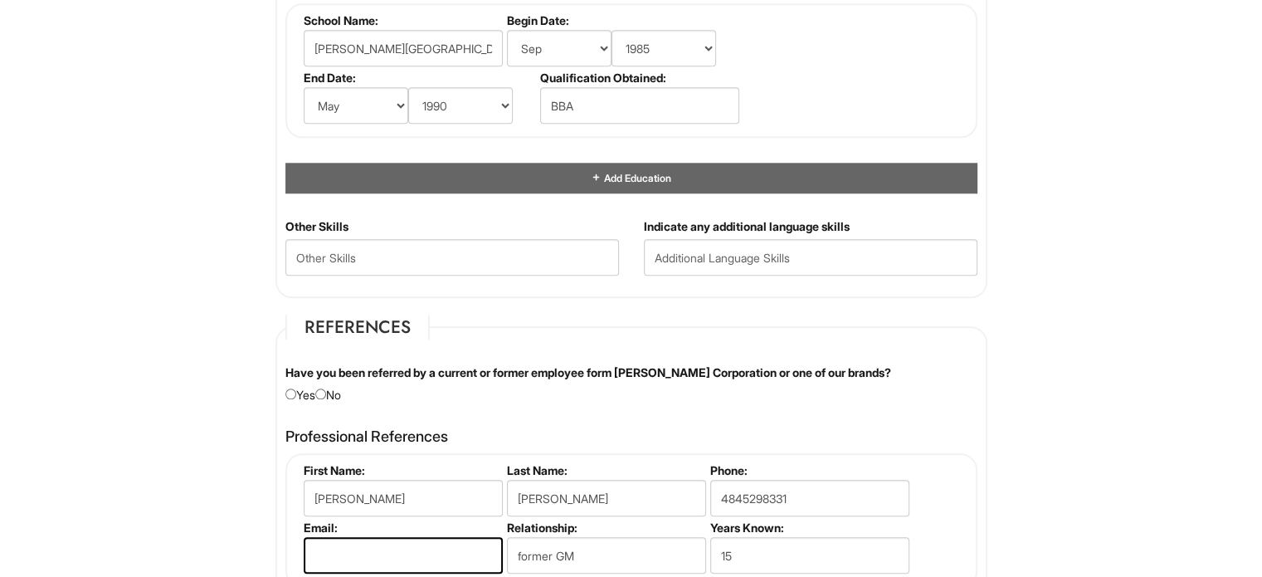
scroll to position [1886, 0]
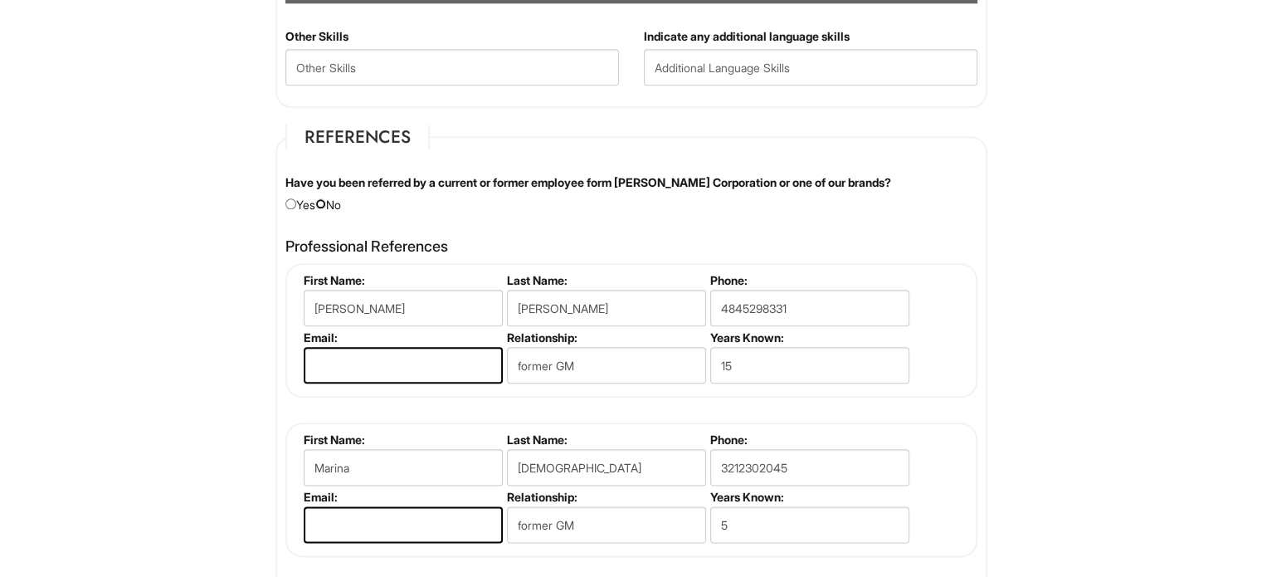
click at [323, 198] on input "radio" at bounding box center [320, 203] width 11 height 11
radio input "true"
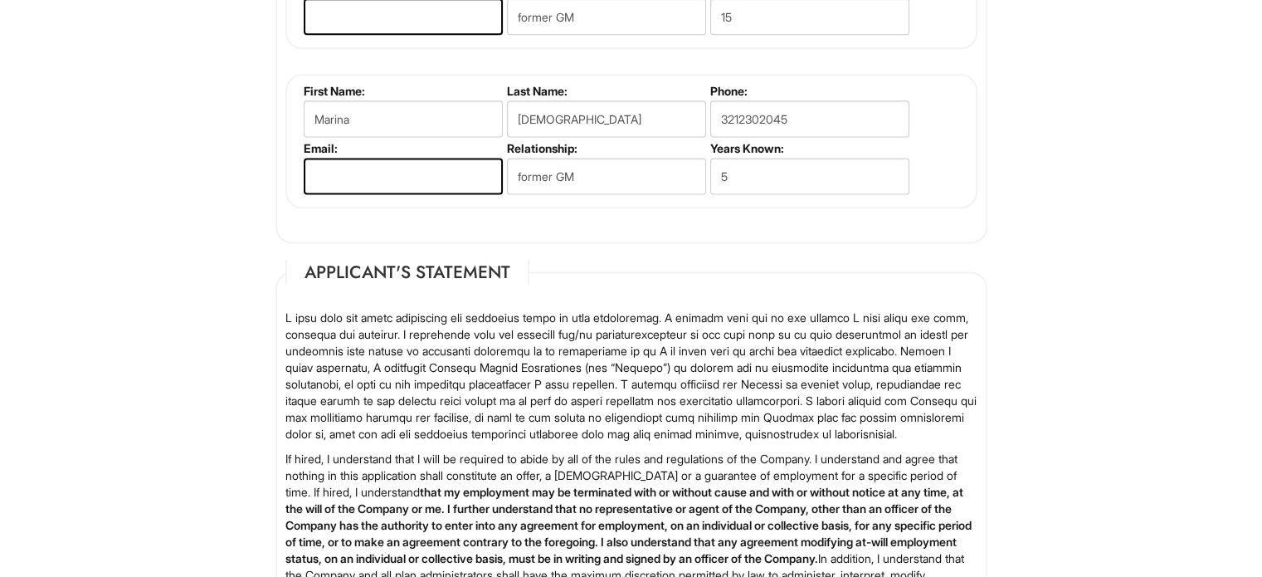
scroll to position [2755, 0]
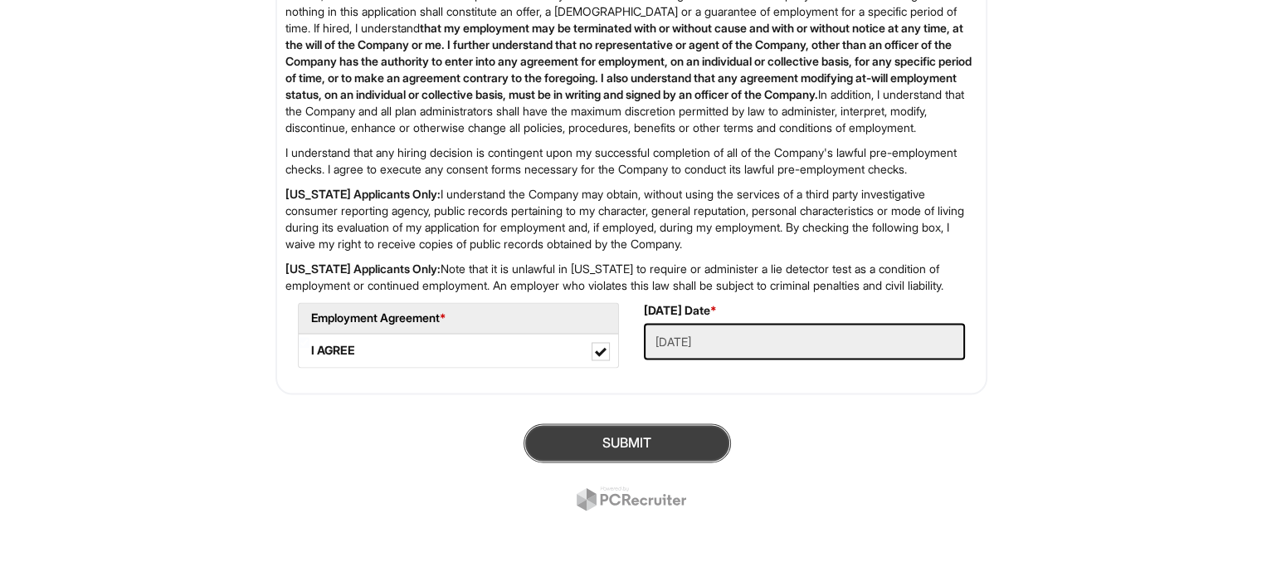
click at [670, 453] on button "SUBMIT" at bounding box center [627, 442] width 207 height 39
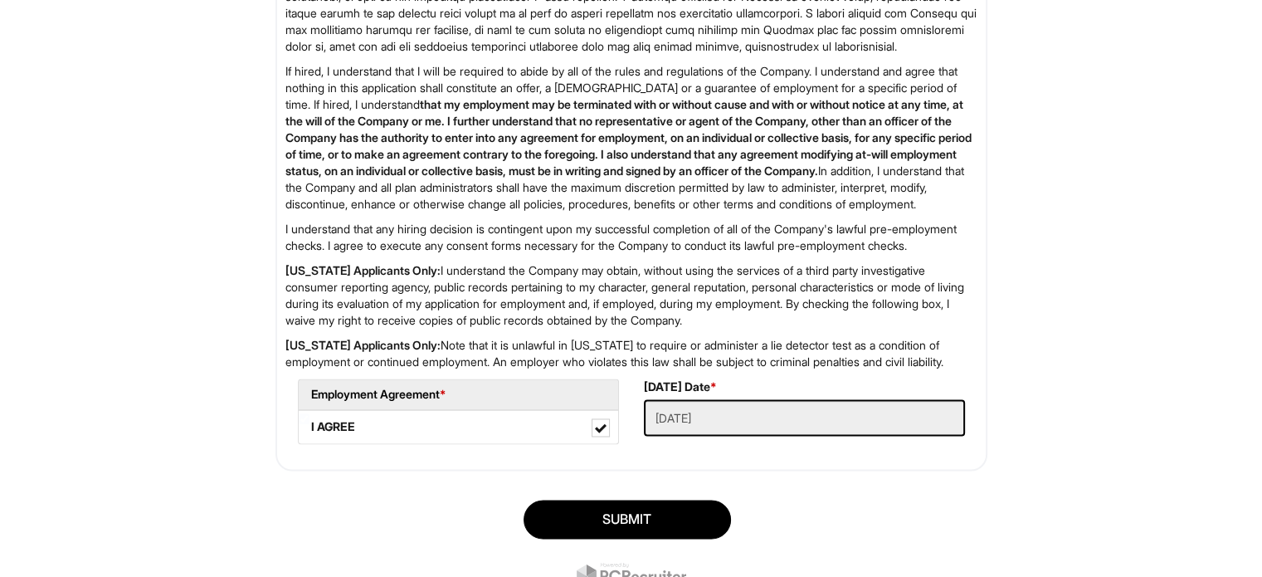
scroll to position [2614, 0]
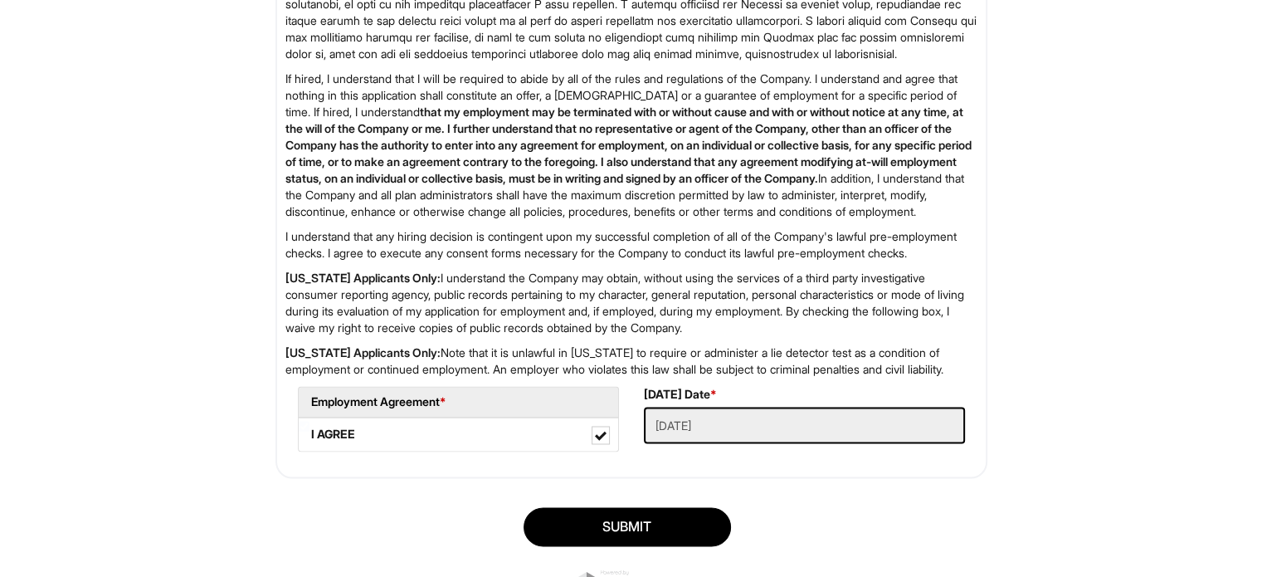
click at [683, 560] on div "SUBMIT" at bounding box center [631, 553] width 737 height 116
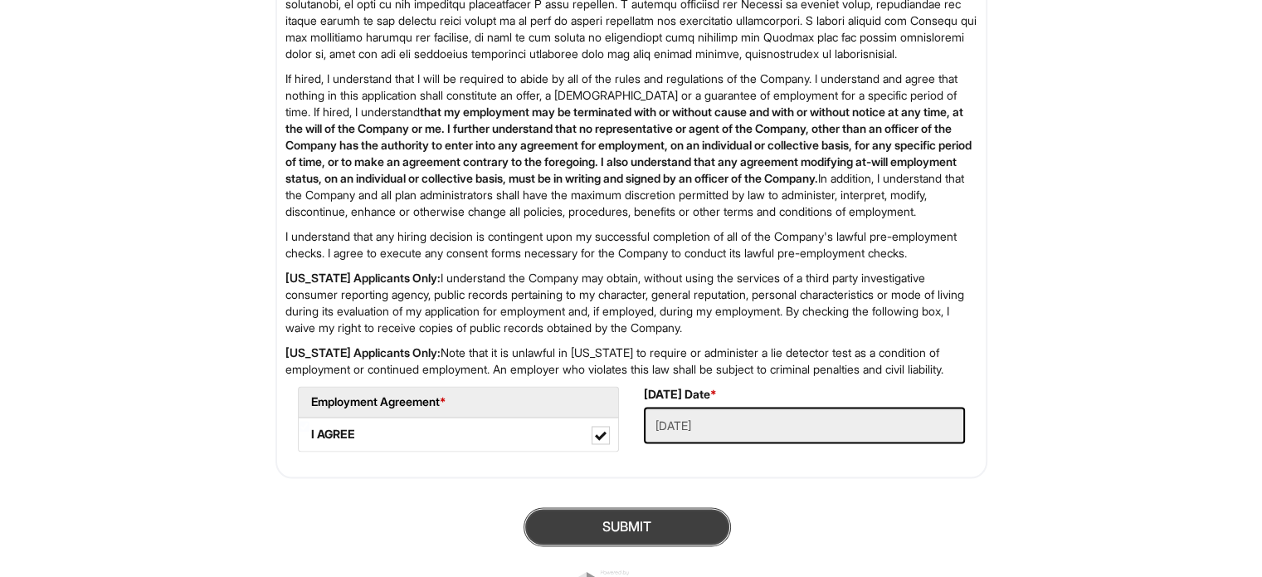
click at [682, 546] on button "SUBMIT" at bounding box center [627, 526] width 207 height 39
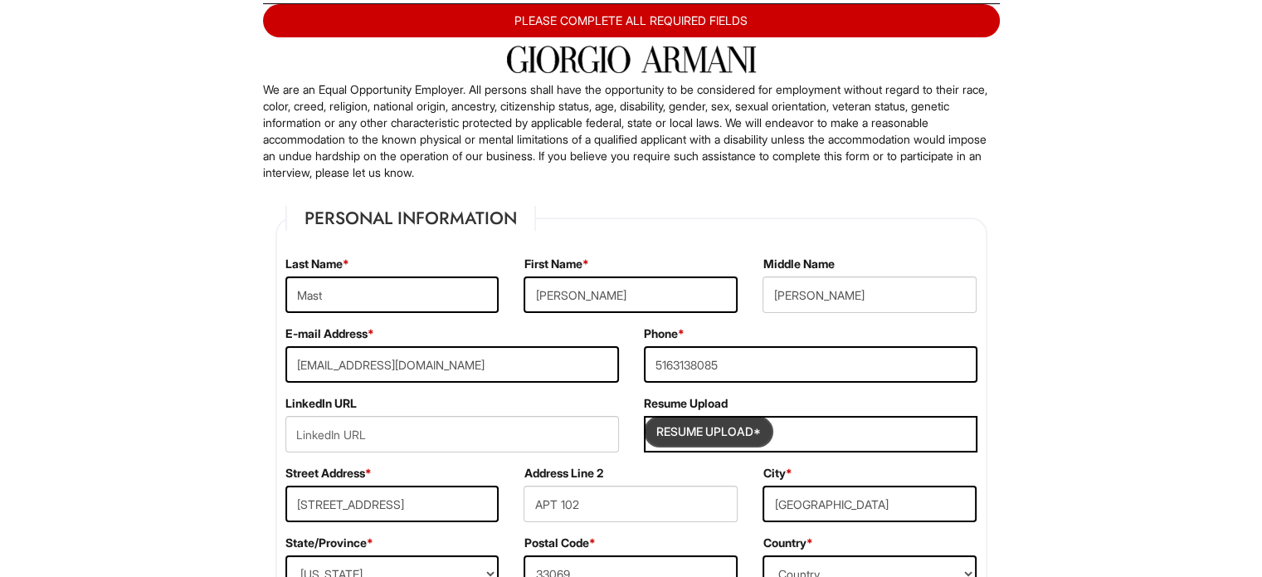
click at [750, 432] on input "Resume Upload*" at bounding box center [708, 431] width 124 height 27
type input "C:\fakepath\RESUMESPECIALTYSTOREMGR2025.docx"
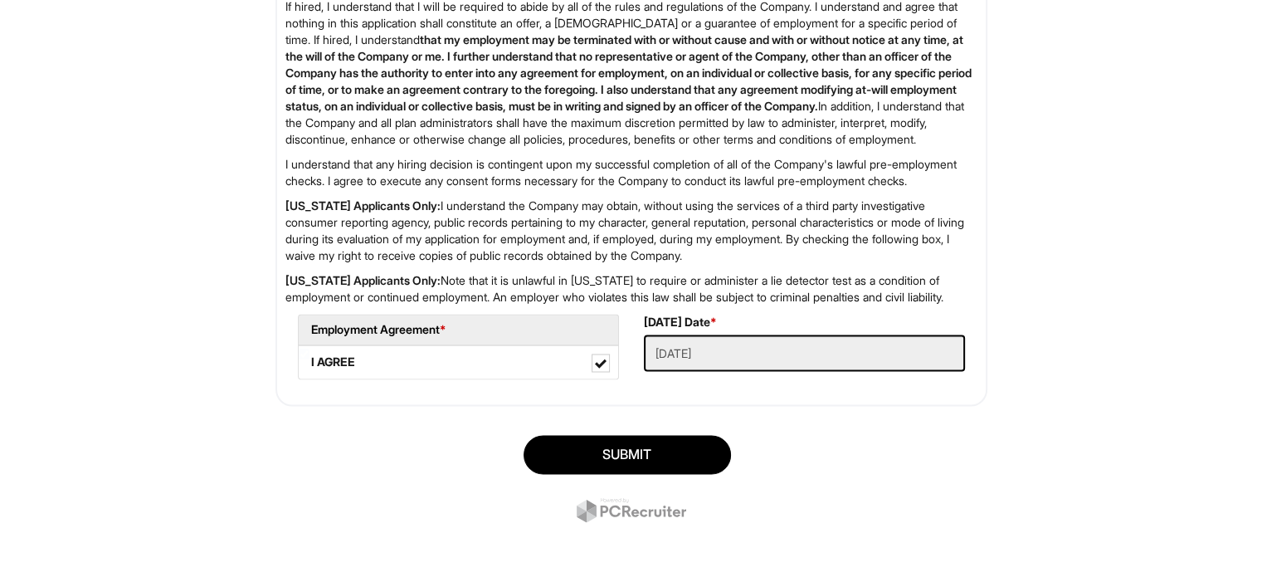
scroll to position [2703, 0]
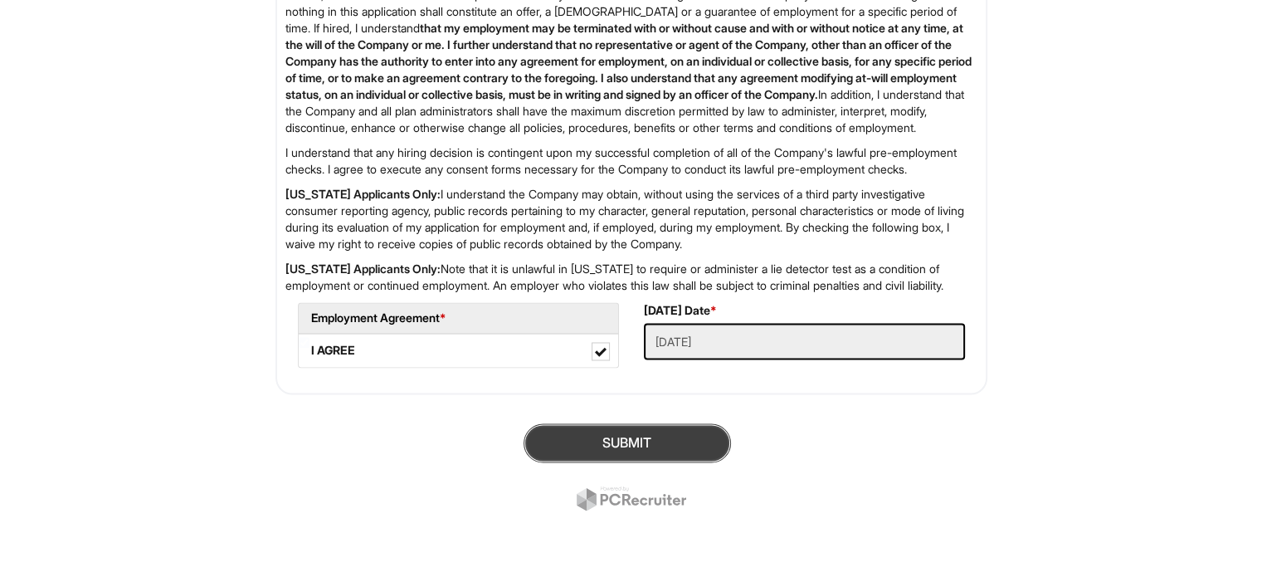
click at [697, 462] on button "SUBMIT" at bounding box center [627, 442] width 207 height 39
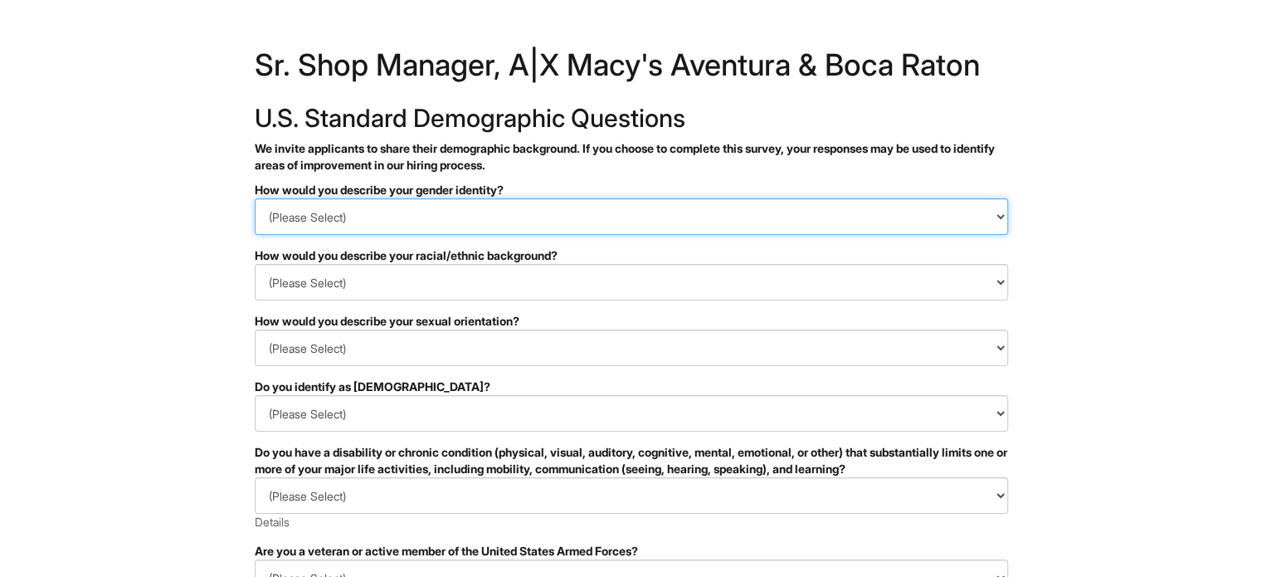
click at [817, 212] on select "(Please Select) Man Woman Non-binary I prefer to self-describe I don't wish to …" at bounding box center [631, 216] width 753 height 37
select select "Man"
click at [255, 198] on select "(Please Select) Man Woman Non-binary I prefer to self-describe I don't wish to …" at bounding box center [631, 216] width 753 height 37
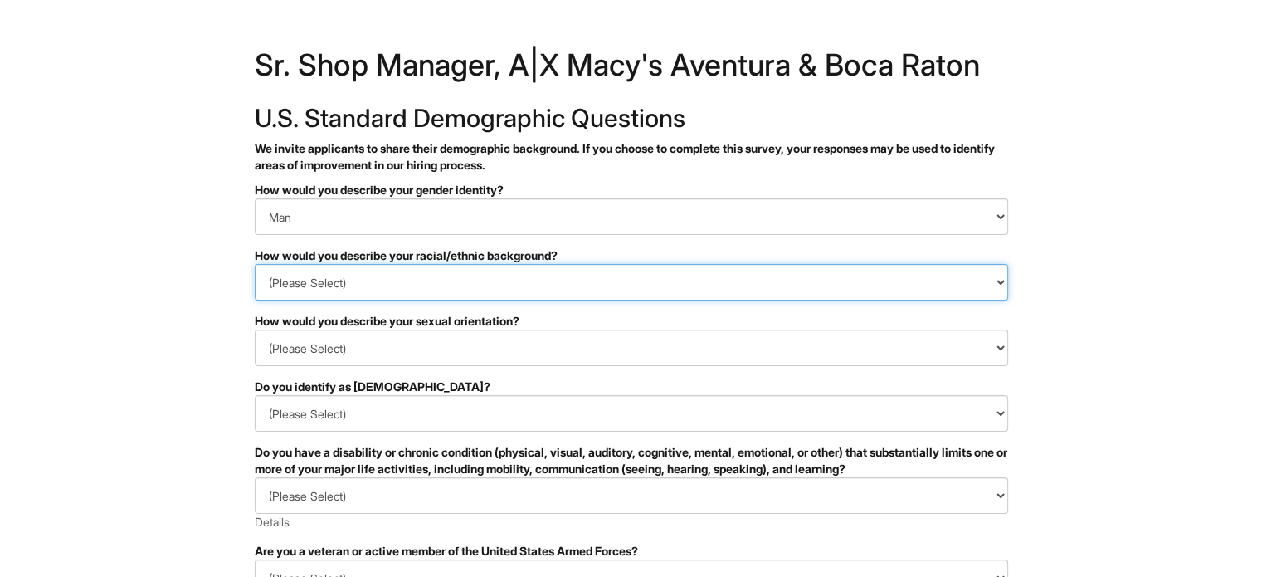
click at [787, 283] on select "(Please Select) Black or of African descent East Asian Hispanic, Latinx or of S…" at bounding box center [631, 282] width 753 height 37
select select "White or European"
click at [255, 264] on select "(Please Select) Black or of African descent East Asian Hispanic, Latinx or of S…" at bounding box center [631, 282] width 753 height 37
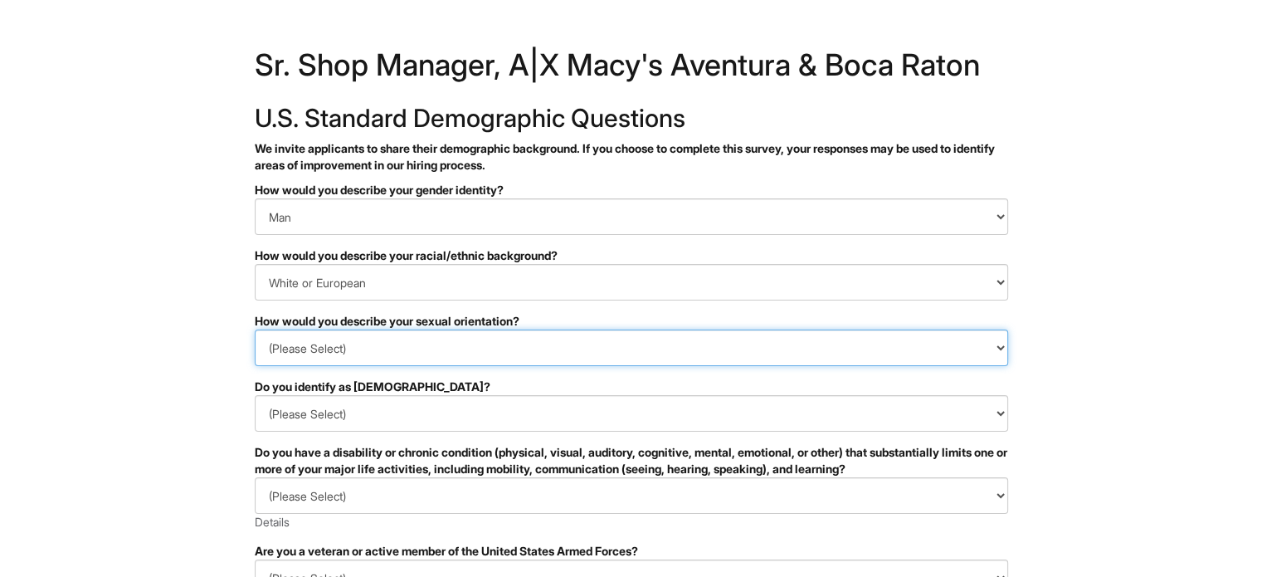
click at [794, 344] on select "(Please Select) Asexual Bisexual and/or pansexual Gay Heterosexual Lesbian Quee…" at bounding box center [631, 347] width 753 height 37
select select "Gay"
click at [255, 329] on select "(Please Select) Asexual Bisexual and/or pansexual Gay Heterosexual Lesbian Quee…" at bounding box center [631, 347] width 753 height 37
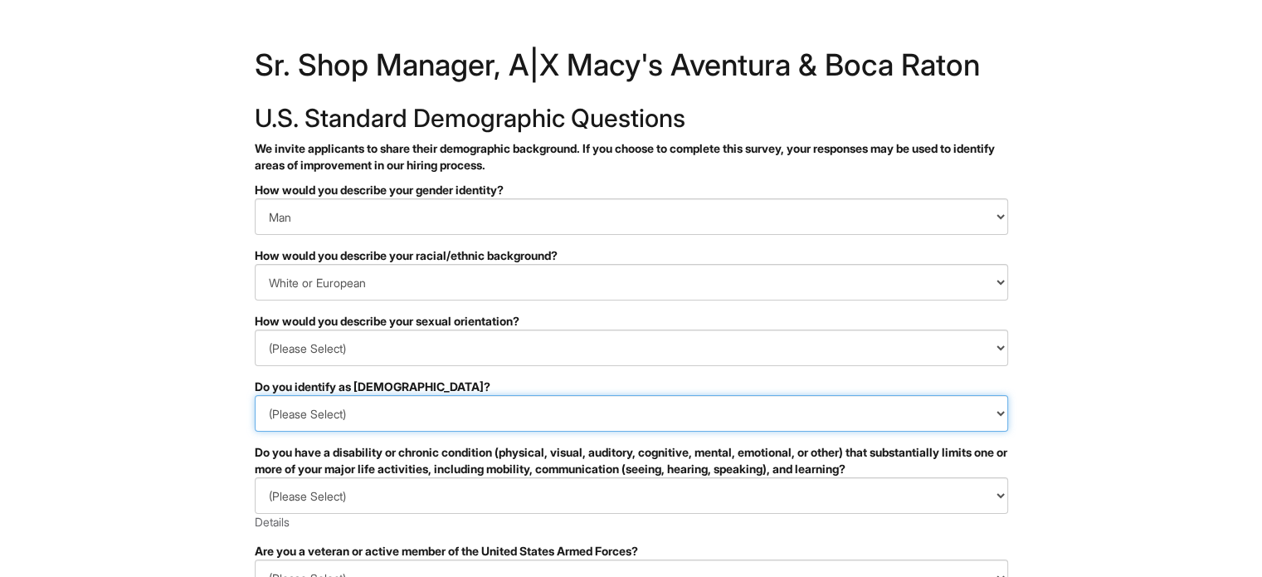
click at [729, 408] on select "(Please Select) Yes No I prefer to self-describe I don't wish to answer" at bounding box center [631, 413] width 753 height 37
select select "No"
click at [255, 395] on select "(Please Select) Yes No I prefer to self-describe I don't wish to answer" at bounding box center [631, 413] width 753 height 37
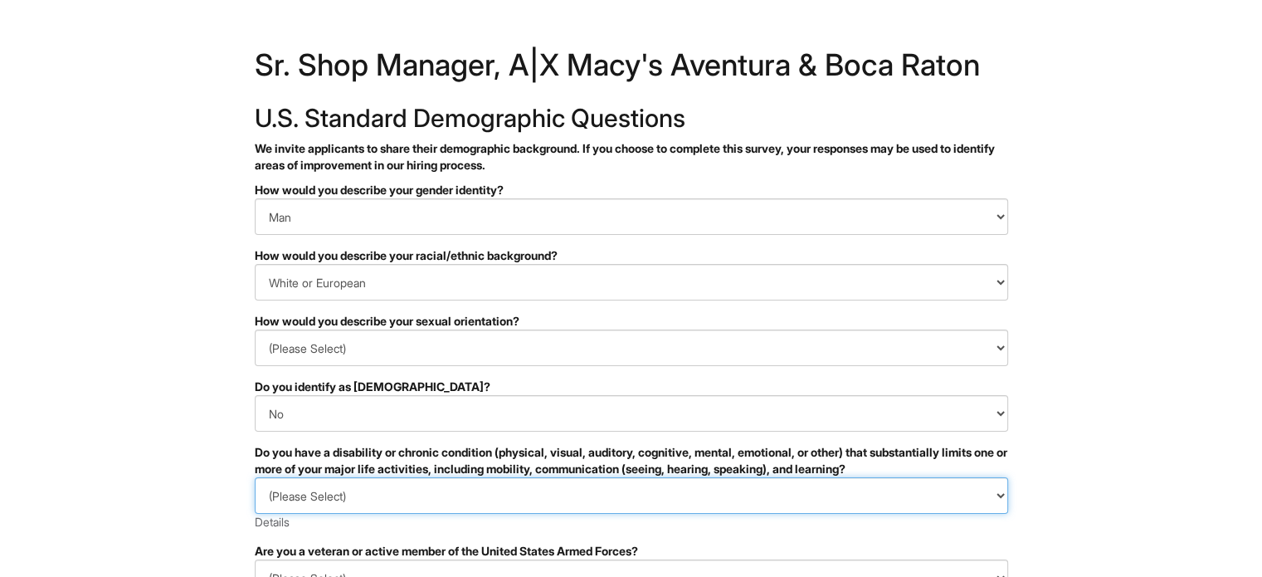
click at [704, 494] on select "(Please Select) YES, I HAVE A DISABILITY (or previously had a disability) NO, I…" at bounding box center [631, 495] width 753 height 37
select select "NO, I DON'T HAVE A DISABILITY"
click at [255, 477] on select "(Please Select) YES, I HAVE A DISABILITY (or previously had a disability) NO, I…" at bounding box center [631, 495] width 753 height 37
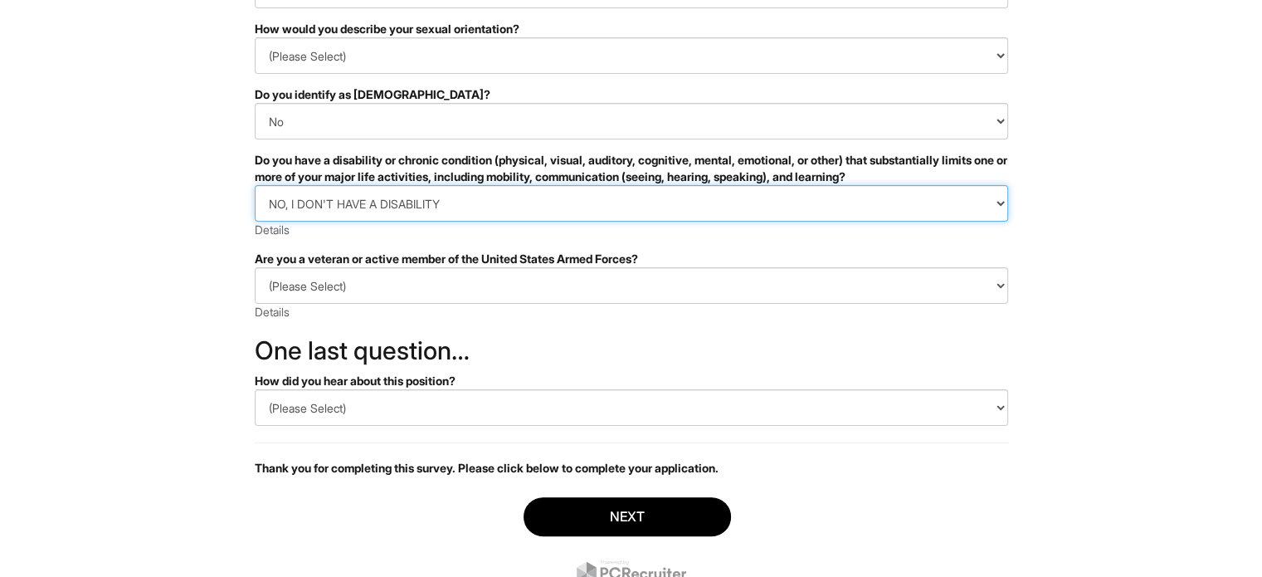
scroll to position [297, 0]
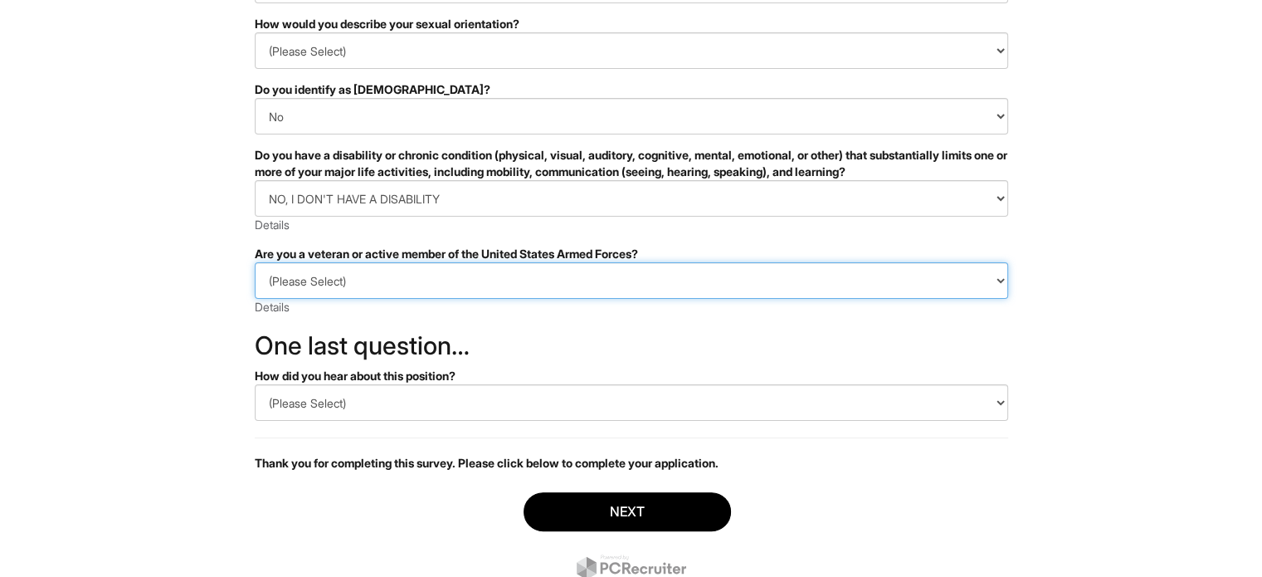
click at [664, 280] on select "(Please Select) I IDENTIFY AS ONE OR MORE OF THE CLASSIFICATIONS OF PROTECTED V…" at bounding box center [631, 280] width 753 height 37
select select "I AM NOT A PROTECTED VETERAN"
click at [255, 262] on select "(Please Select) I IDENTIFY AS ONE OR MORE OF THE CLASSIFICATIONS OF PROTECTED V…" at bounding box center [631, 280] width 753 height 37
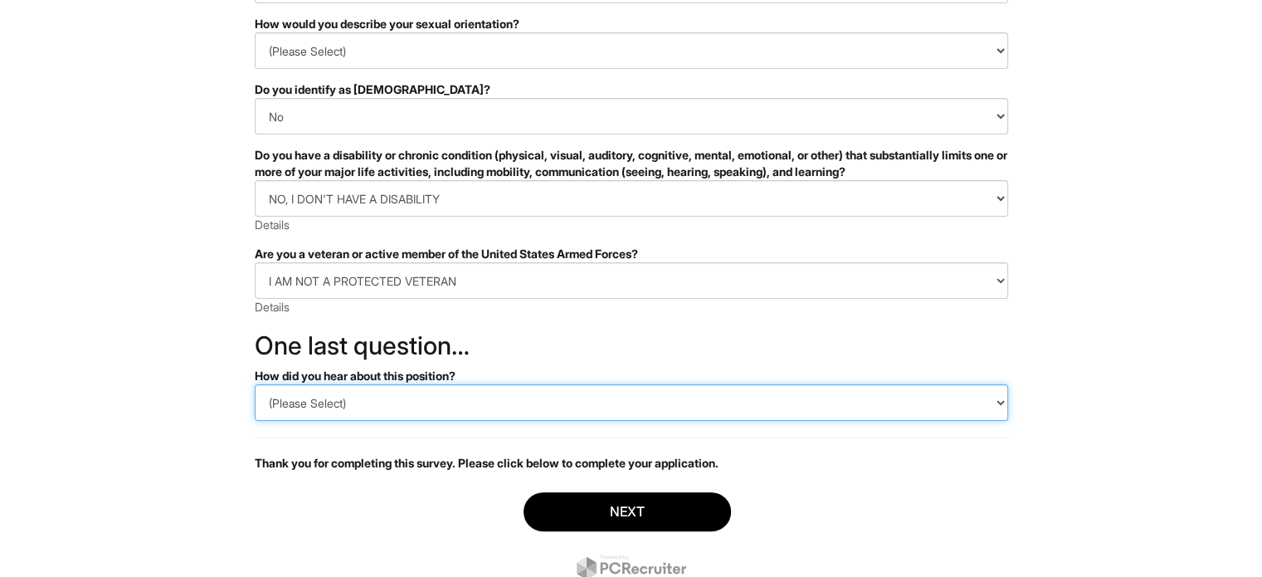
click at [614, 393] on select "(Please Select) CareerBuilder Indeed LinkedIn Monster Referral Other" at bounding box center [631, 402] width 753 height 37
select select "Indeed"
click at [255, 384] on select "(Please Select) CareerBuilder Indeed LinkedIn Monster Referral Other" at bounding box center [631, 402] width 753 height 37
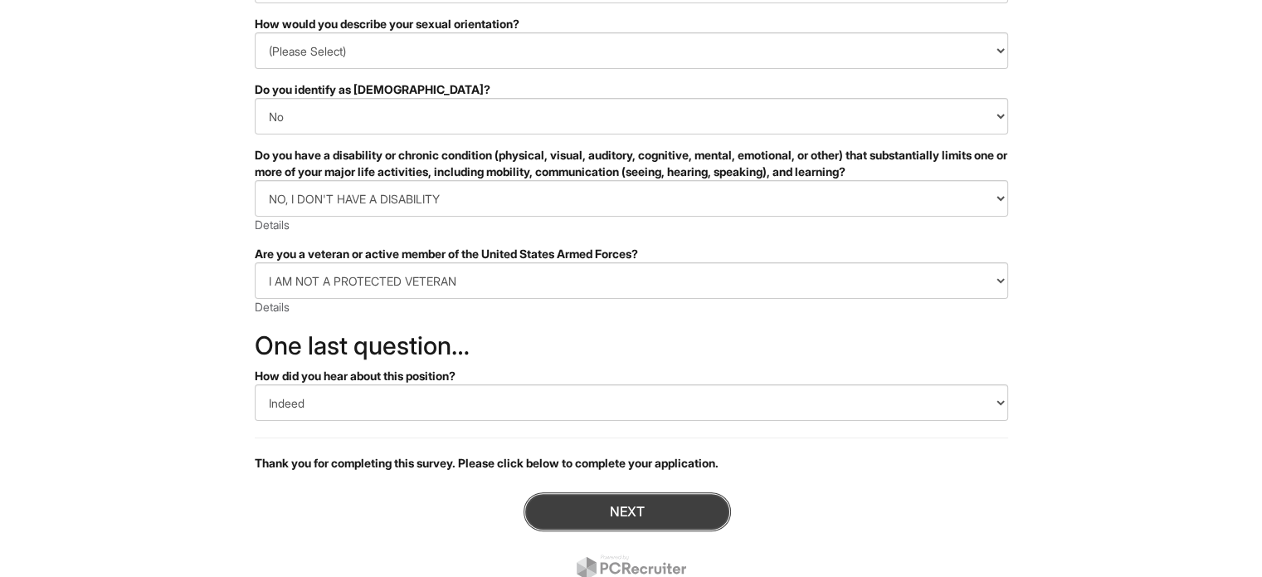
click at [640, 500] on button "Next" at bounding box center [627, 511] width 207 height 39
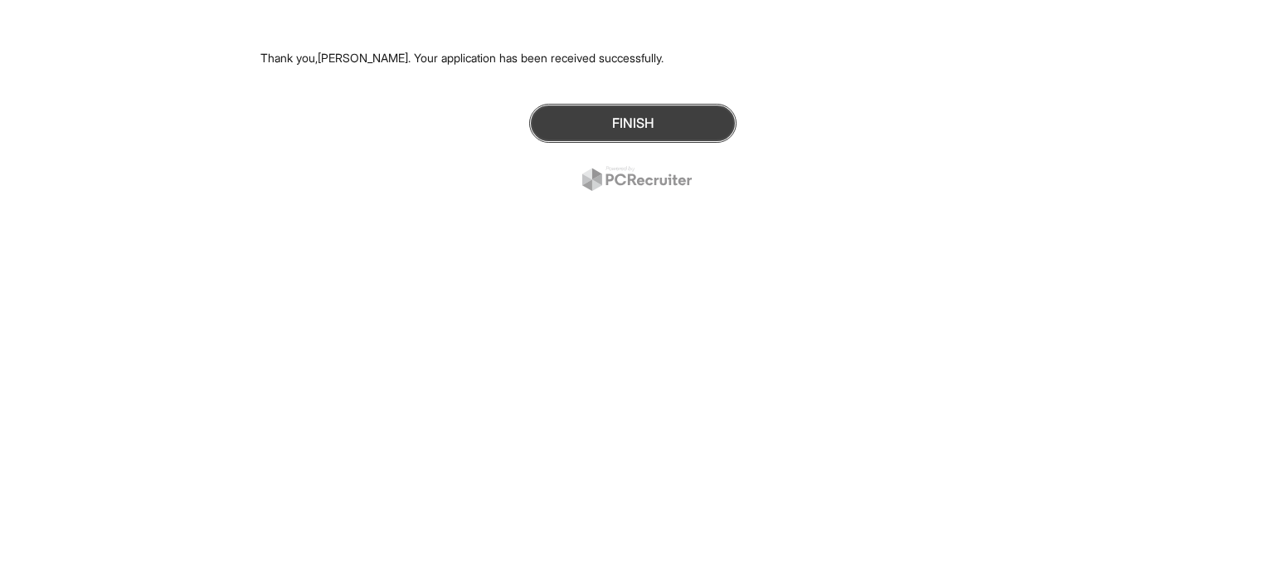
click at [640, 115] on button "Finish" at bounding box center [632, 123] width 207 height 39
